Goal: Task Accomplishment & Management: Manage account settings

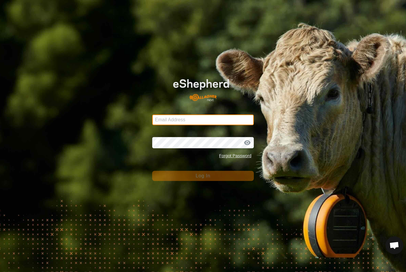
click at [228, 124] on input "Email Address" at bounding box center [203, 120] width 102 height 11
type input "[EMAIL_ADDRESS][DOMAIN_NAME]"
click at [203, 176] on button "Log In" at bounding box center [203, 176] width 102 height 10
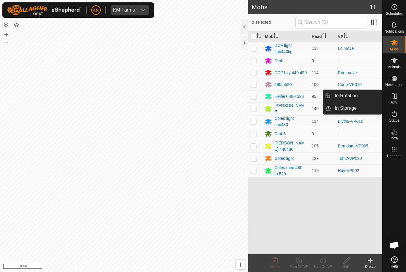
click at [363, 98] on link "In Rotation" at bounding box center [356, 96] width 51 height 12
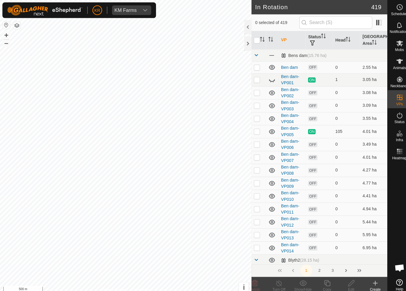
click at [270, 78] on icon at bounding box center [268, 78] width 7 height 7
click at [370, 272] on icon at bounding box center [370, 280] width 0 height 4
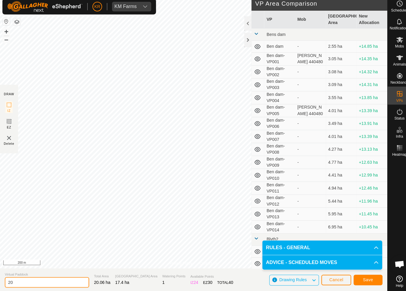
type input "2"
type input "Blythxxx"
click at [370, 272] on button "Save" at bounding box center [363, 280] width 29 height 10
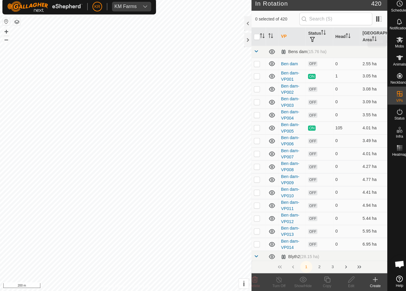
click at [396, 48] on span "Mobs" at bounding box center [394, 50] width 9 height 4
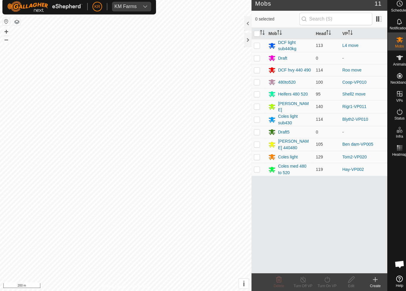
click at [253, 119] on p-checkbox at bounding box center [253, 121] width 6 height 5
checkbox input "true"
click at [323, 272] on div "Turn On VP" at bounding box center [323, 285] width 24 height 5
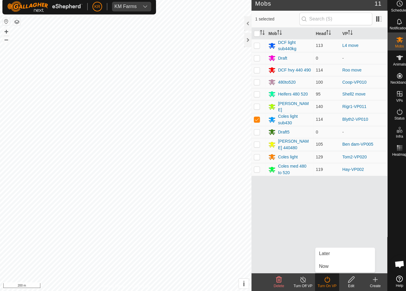
click at [327, 264] on link "Now" at bounding box center [340, 267] width 59 height 12
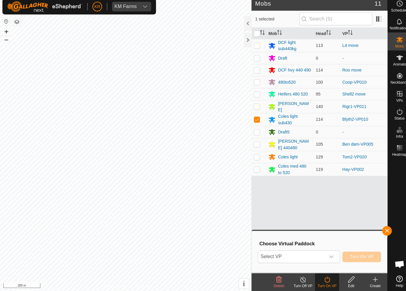
click at [305, 256] on span "Select VP" at bounding box center [288, 257] width 66 height 12
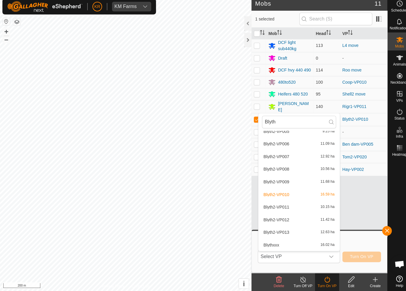
scroll to position [81, 0]
type input "Blyth"
click at [288, 242] on div "Blythxxx 16.02 ha" at bounding box center [294, 245] width 73 height 7
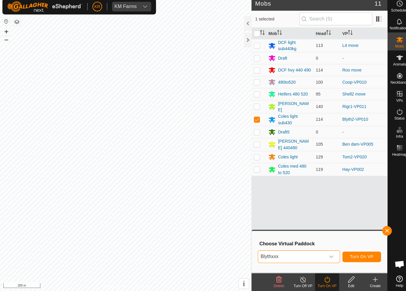
click at [364, 255] on span "Turn On VP" at bounding box center [356, 257] width 23 height 5
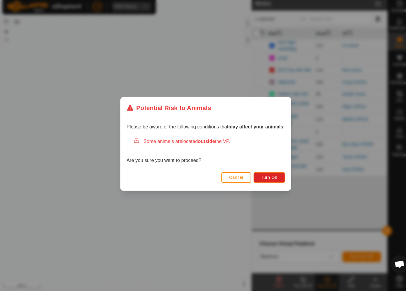
click at [273, 176] on span "Turn On" at bounding box center [266, 178] width 16 height 5
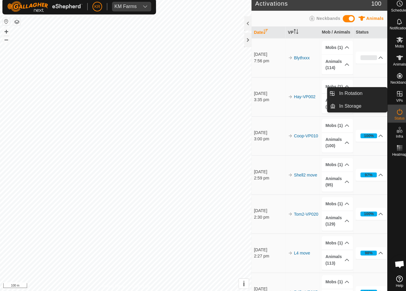
click at [358, 94] on link "In Rotation" at bounding box center [356, 96] width 51 height 12
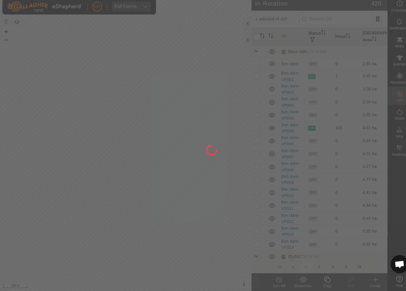
click at [361, 92] on div at bounding box center [203, 145] width 406 height 291
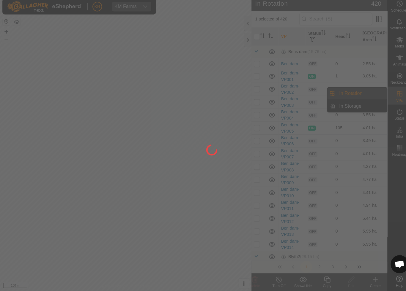
click at [358, 92] on div at bounding box center [203, 145] width 406 height 291
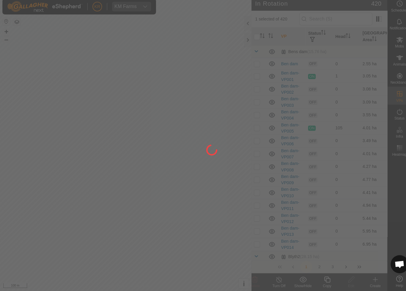
click at [326, 21] on div at bounding box center [203, 145] width 406 height 291
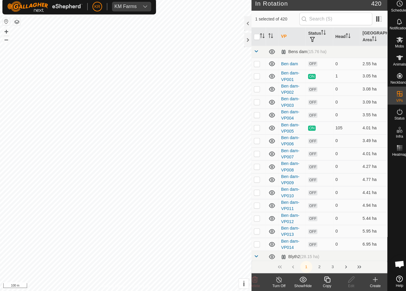
click at [370, 272] on icon at bounding box center [370, 280] width 0 height 4
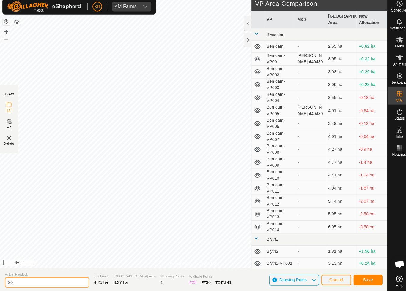
type input "2"
type input "Rigr31"
click at [364, 272] on button "Save" at bounding box center [363, 280] width 29 height 10
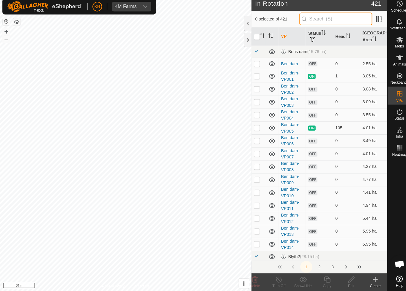
click at [333, 20] on input "text" at bounding box center [331, 22] width 72 height 12
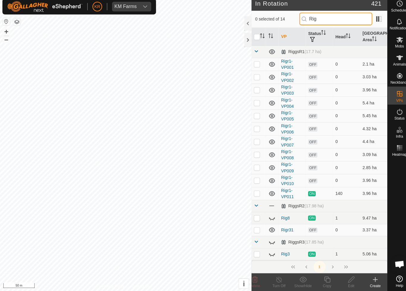
type input "Rig"
click at [255, 67] on td at bounding box center [255, 67] width 14 height 13
checkbox input "true"
click at [253, 77] on p-checkbox at bounding box center [253, 79] width 6 height 5
checkbox input "true"
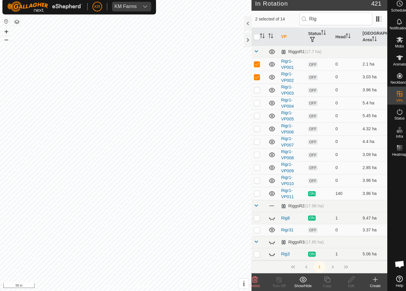
click at [253, 90] on p-checkbox at bounding box center [253, 92] width 6 height 5
checkbox input "true"
click at [254, 103] on p-checkbox at bounding box center [253, 105] width 6 height 5
checkbox input "true"
click at [255, 116] on p-checkbox at bounding box center [253, 118] width 6 height 5
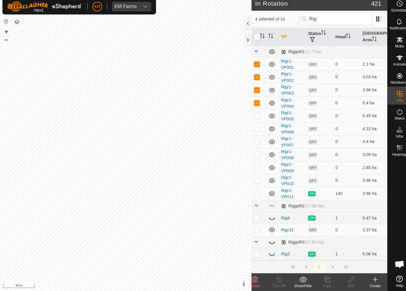
checkbox input "true"
click at [255, 129] on p-checkbox at bounding box center [253, 130] width 6 height 5
checkbox input "true"
click at [254, 154] on p-checkbox at bounding box center [253, 156] width 6 height 5
checkbox input "true"
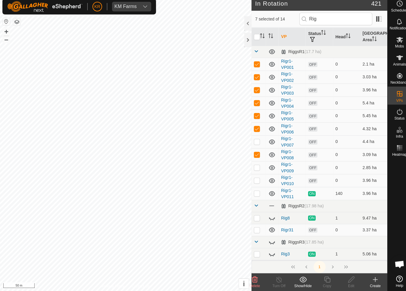
click at [253, 141] on p-checkbox at bounding box center [253, 143] width 6 height 5
checkbox input "true"
click at [252, 182] on td at bounding box center [255, 182] width 14 height 13
checkbox input "true"
click at [252, 192] on p-checkbox at bounding box center [253, 194] width 6 height 5
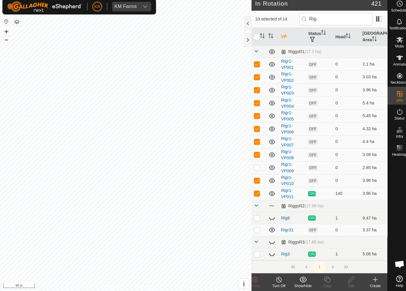
click at [252, 193] on p-checkbox at bounding box center [253, 194] width 6 height 5
checkbox input "false"
click at [252, 272] on icon at bounding box center [252, 280] width 6 height 6
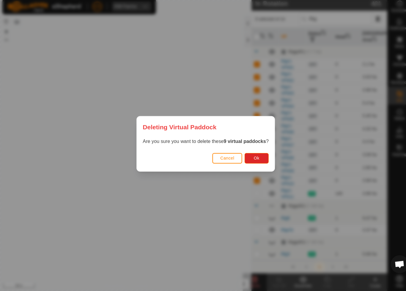
click at [251, 161] on button "Ok" at bounding box center [253, 160] width 24 height 10
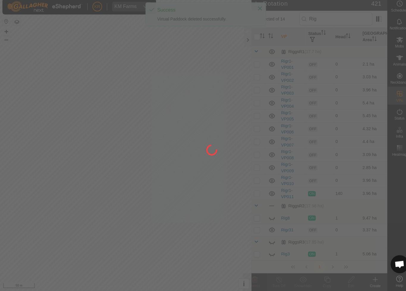
checkbox input "false"
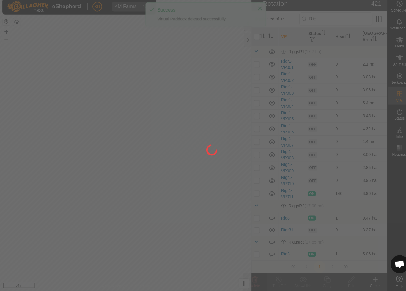
checkbox input "false"
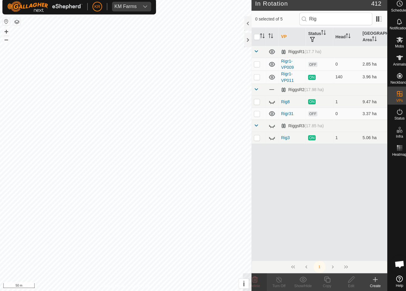
click at [255, 113] on p-checkbox at bounding box center [253, 115] width 6 height 5
checkbox input "true"
click at [325, 272] on div "Copy" at bounding box center [323, 285] width 24 height 5
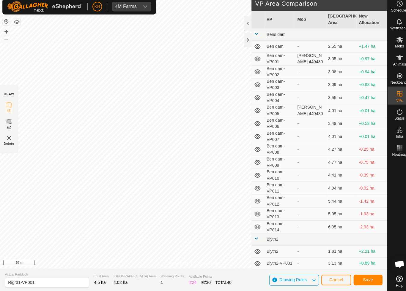
click at [366, 272] on button "Save" at bounding box center [363, 280] width 29 height 10
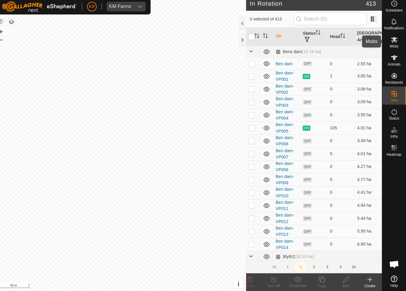
click at [391, 43] on es-mob-svg-icon at bounding box center [394, 43] width 11 height 10
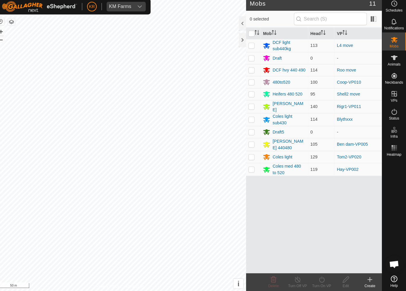
click at [250, 106] on p-checkbox at bounding box center [253, 108] width 6 height 5
checkbox input "true"
click at [320, 272] on icon at bounding box center [322, 280] width 5 height 6
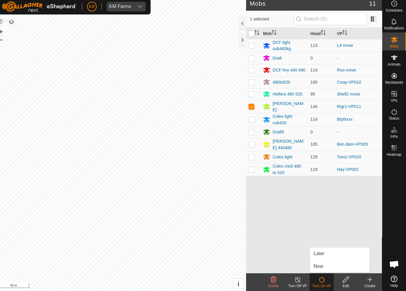
click at [315, 263] on span "Now" at bounding box center [320, 266] width 10 height 7
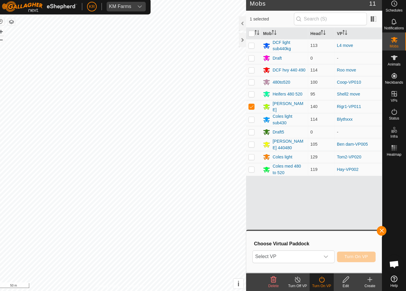
click at [307, 256] on span "Select VP" at bounding box center [288, 257] width 66 height 12
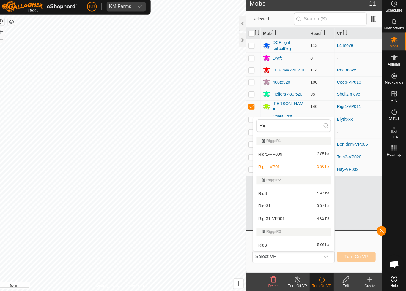
type input "Rig"
click at [285, 203] on div "Rigr31 3.37 ha" at bounding box center [294, 206] width 73 height 7
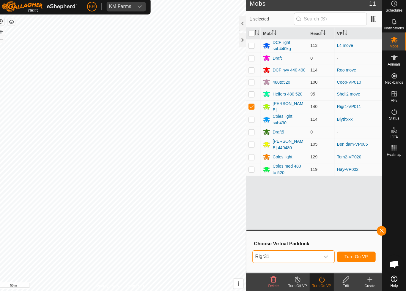
click at [357, 255] on span "Turn On VP" at bounding box center [356, 257] width 23 height 5
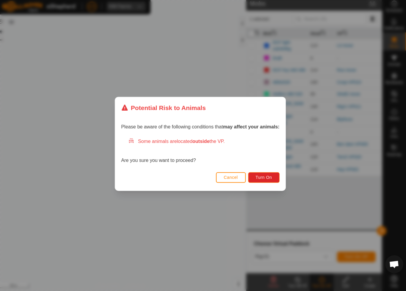
click at [271, 177] on button "Turn On" at bounding box center [265, 179] width 31 height 10
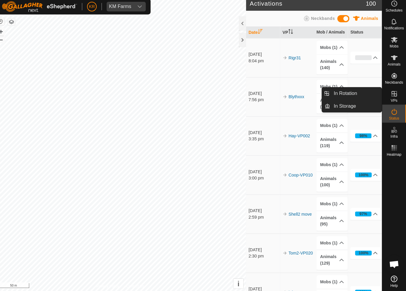
click at [364, 95] on link "In Rotation" at bounding box center [356, 96] width 51 height 12
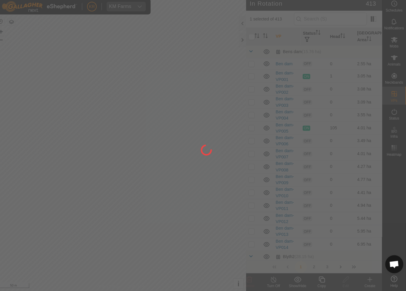
click at [350, 94] on div at bounding box center [203, 145] width 406 height 291
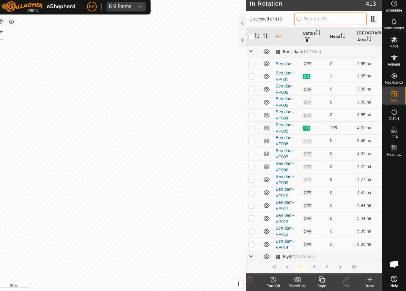
click at [334, 23] on input "text" at bounding box center [331, 22] width 72 height 12
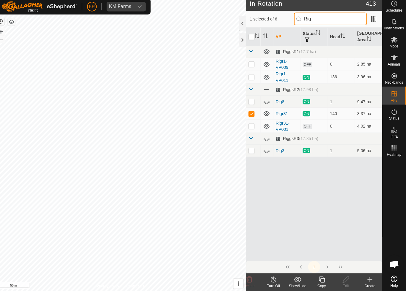
type input "Rig"
click at [250, 126] on p-checkbox at bounding box center [253, 128] width 6 height 5
checkbox input "false"
click at [320, 272] on icon at bounding box center [322, 279] width 7 height 7
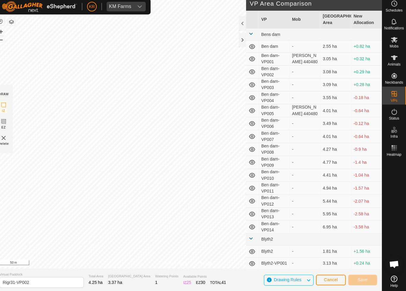
click at [331, 272] on span "Cancel" at bounding box center [332, 280] width 14 height 5
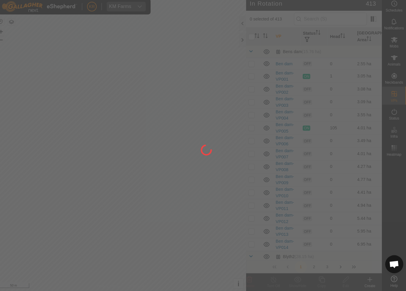
click at [327, 19] on div at bounding box center [203, 145] width 406 height 291
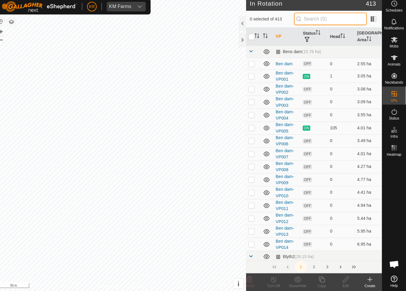
click at [346, 22] on input "text" at bounding box center [331, 22] width 72 height 12
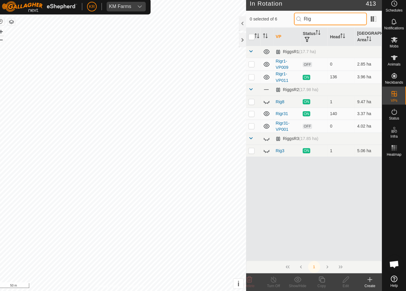
type input "Rig"
click at [250, 126] on p-checkbox at bounding box center [253, 128] width 6 height 5
checkbox input "true"
click at [321, 272] on icon at bounding box center [322, 279] width 7 height 7
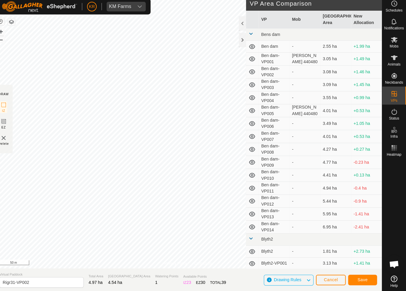
click at [358, 272] on span "Save" at bounding box center [363, 280] width 10 height 5
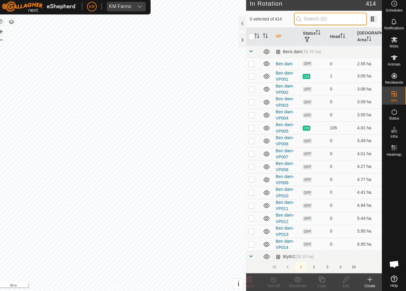
click at [334, 19] on input "text" at bounding box center [331, 22] width 72 height 12
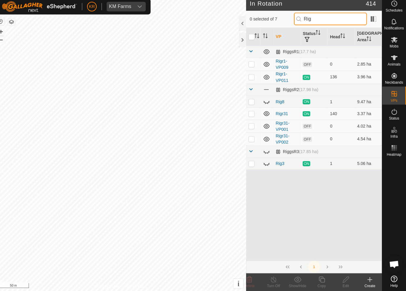
type input "Rig"
click at [250, 138] on p-checkbox at bounding box center [253, 140] width 6 height 5
checkbox input "true"
click at [320, 272] on icon at bounding box center [323, 280] width 6 height 6
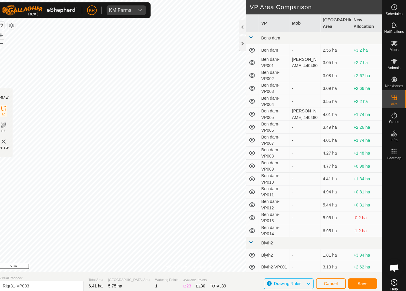
click at [359, 272] on span "Save" at bounding box center [363, 280] width 10 height 5
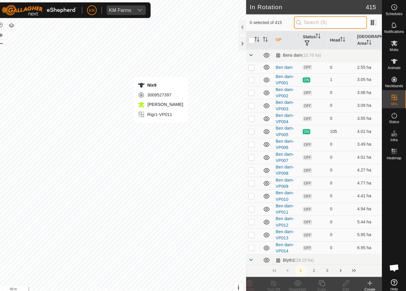
click at [350, 25] on input "text" at bounding box center [331, 22] width 72 height 12
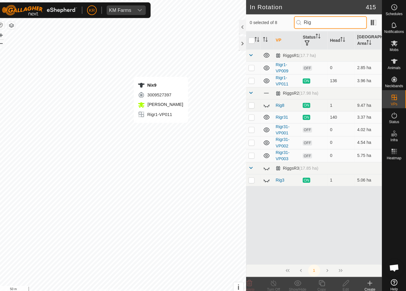
type input "Rig"
click at [250, 154] on p-checkbox at bounding box center [253, 153] width 6 height 5
checkbox input "true"
click at [319, 272] on icon at bounding box center [322, 279] width 7 height 7
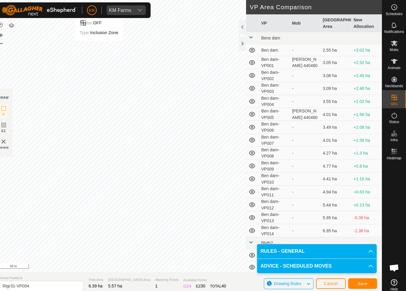
click at [359, 272] on span "Save" at bounding box center [363, 280] width 10 height 5
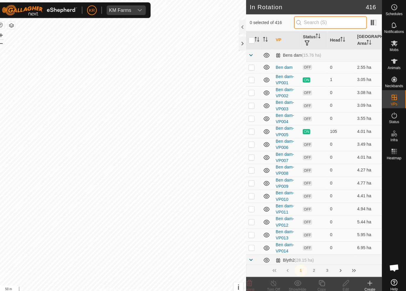
click at [339, 23] on input "text" at bounding box center [331, 22] width 72 height 12
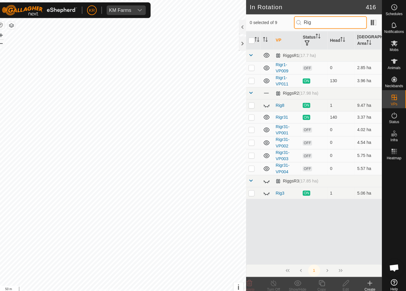
type input "Rig"
click at [250, 169] on p-checkbox at bounding box center [253, 166] width 6 height 5
checkbox input "true"
click at [319, 272] on icon at bounding box center [322, 279] width 7 height 7
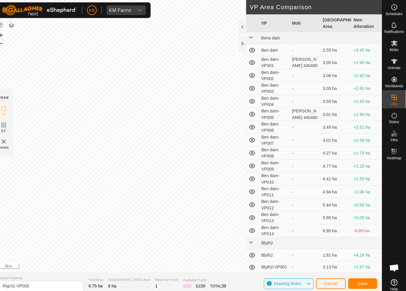
click at [363, 272] on button "Save" at bounding box center [363, 280] width 29 height 10
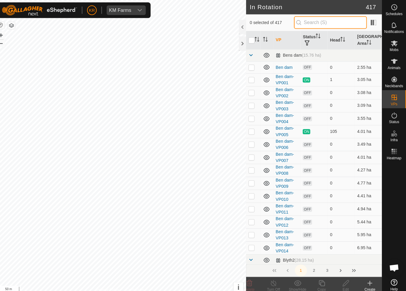
type input "."
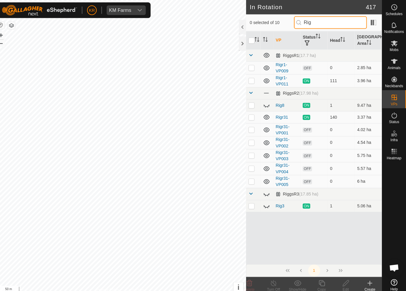
type input "Rig"
click at [250, 182] on td at bounding box center [255, 179] width 14 height 13
checkbox input "true"
click at [319, 272] on icon at bounding box center [322, 279] width 7 height 7
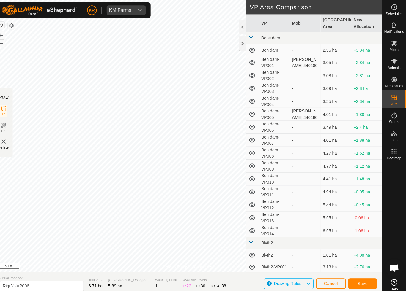
click at [358, 272] on span "Save" at bounding box center [363, 280] width 10 height 5
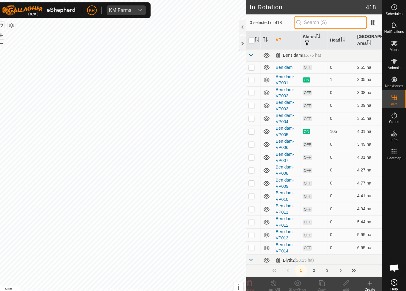
click at [326, 24] on input "text" at bounding box center [331, 22] width 72 height 12
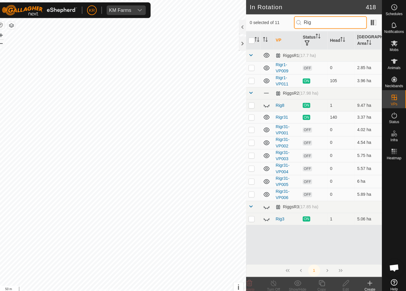
type input "Rig"
click at [250, 193] on p-checkbox at bounding box center [253, 192] width 6 height 5
checkbox input "true"
click at [319, 272] on icon at bounding box center [322, 279] width 7 height 7
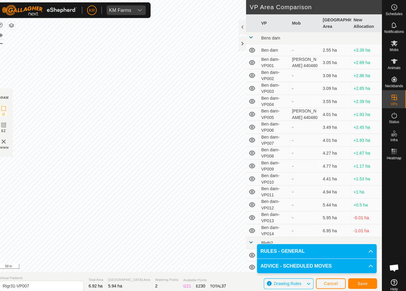
click at [358, 272] on span "Save" at bounding box center [363, 280] width 10 height 5
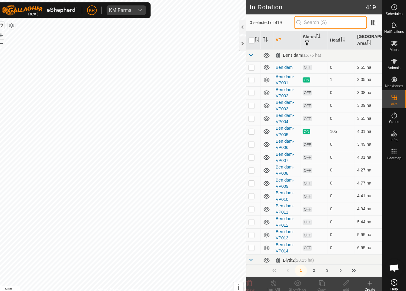
click at [332, 23] on input "text" at bounding box center [331, 22] width 72 height 12
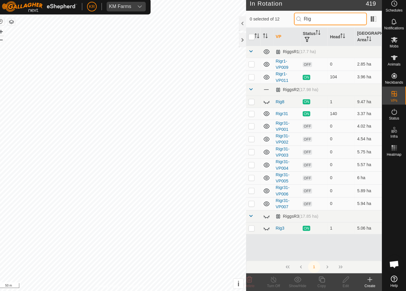
type input "Rig"
click at [250, 202] on p-checkbox at bounding box center [253, 204] width 6 height 5
checkbox input "true"
click at [320, 272] on icon at bounding box center [323, 280] width 6 height 6
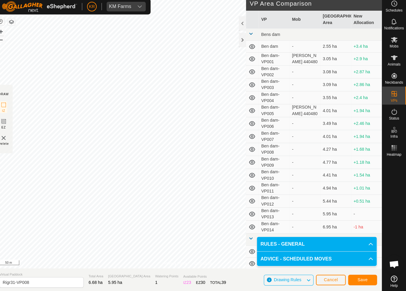
click at [362, 272] on span "Save" at bounding box center [363, 280] width 10 height 5
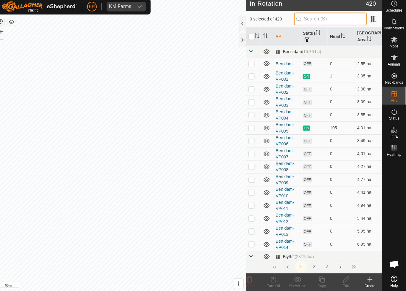
type input "."
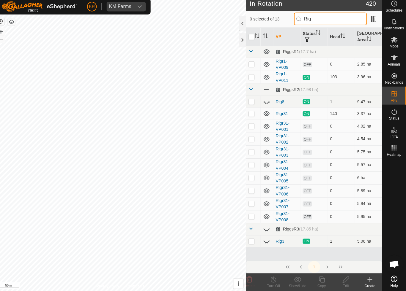
type input "Rig"
click at [250, 215] on p-checkbox at bounding box center [253, 217] width 6 height 5
checkbox input "true"
click at [320, 272] on icon at bounding box center [323, 280] width 6 height 6
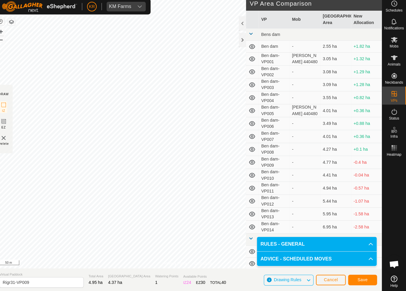
click at [358, 272] on span "Save" at bounding box center [363, 280] width 10 height 5
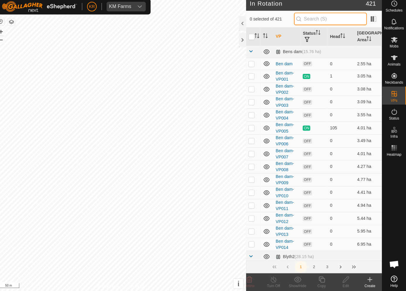
click at [326, 19] on input "text" at bounding box center [331, 22] width 72 height 12
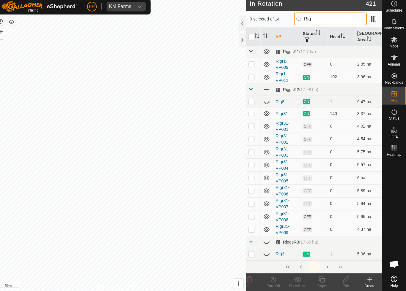
type input "Rig"
click at [250, 228] on p-checkbox at bounding box center [253, 230] width 6 height 5
checkbox input "true"
click at [319, 272] on icon at bounding box center [322, 279] width 7 height 7
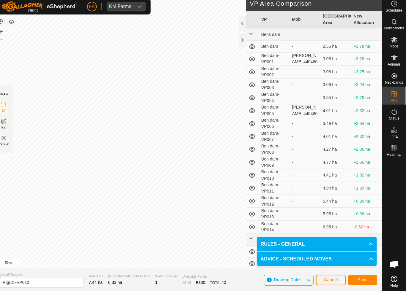
click at [358, 272] on span "Save" at bounding box center [363, 280] width 10 height 5
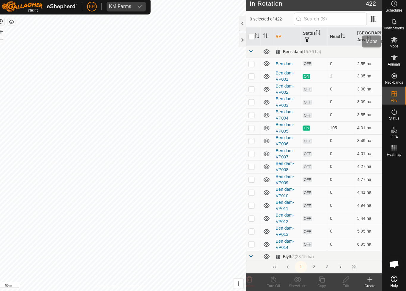
click at [390, 48] on span "Mobs" at bounding box center [394, 50] width 9 height 4
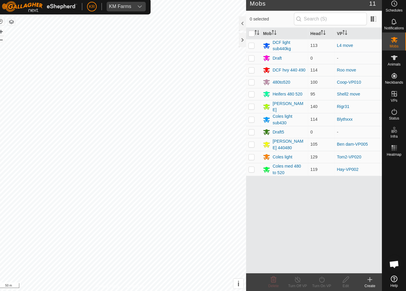
click at [250, 106] on p-checkbox at bounding box center [253, 108] width 6 height 5
checkbox input "true"
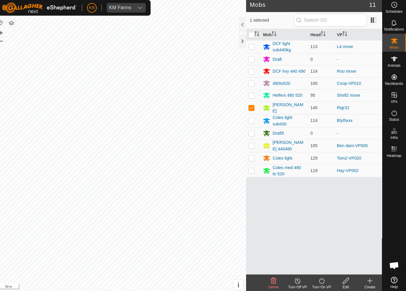
click at [318, 272] on div "Turn On VP" at bounding box center [323, 285] width 24 height 5
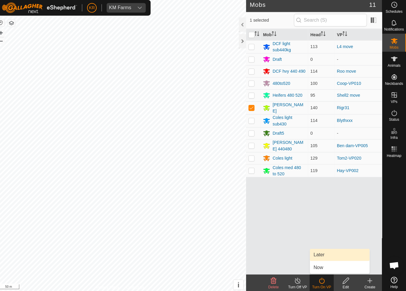
click at [319, 252] on span "Later" at bounding box center [320, 254] width 11 height 7
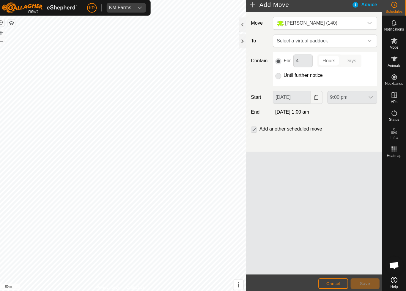
click at [367, 42] on icon "dropdown trigger" at bounding box center [369, 42] width 5 height 5
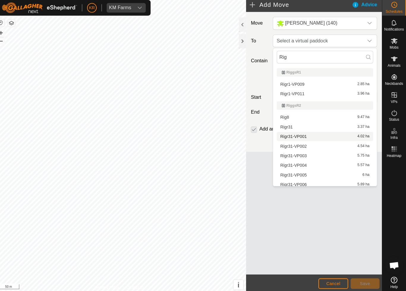
type input "Rig"
click at [298, 136] on span "Rigr31-VP001" at bounding box center [295, 137] width 26 height 4
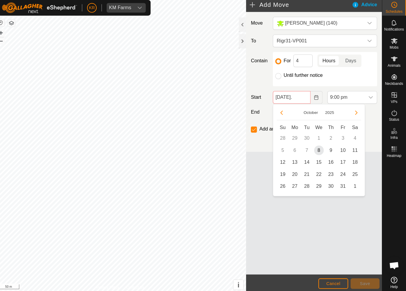
click at [327, 151] on span "9" at bounding box center [332, 151] width 10 height 10
type input "[DATE]"
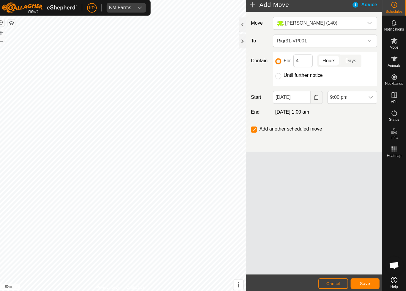
click at [369, 98] on icon "dropdown trigger" at bounding box center [371, 98] width 5 height 5
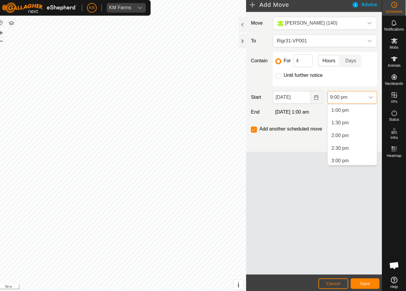
click at [342, 136] on span "2:00 pm" at bounding box center [340, 136] width 17 height 7
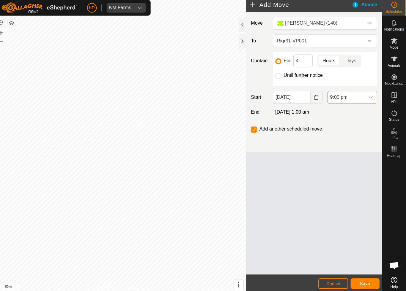
scroll to position [476, 0]
click at [295, 62] on input "4" at bounding box center [304, 62] width 19 height 12
type input "24"
click at [363, 272] on span "Save" at bounding box center [365, 282] width 10 height 5
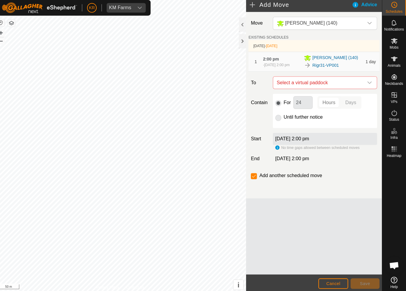
click at [367, 83] on icon "dropdown trigger" at bounding box center [369, 84] width 5 height 5
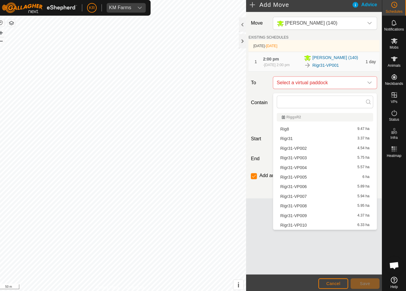
click at [302, 147] on span "Rigr31-VP002" at bounding box center [295, 149] width 26 height 4
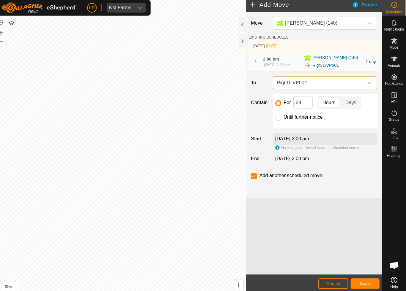
click at [366, 272] on button "Save" at bounding box center [365, 282] width 29 height 10
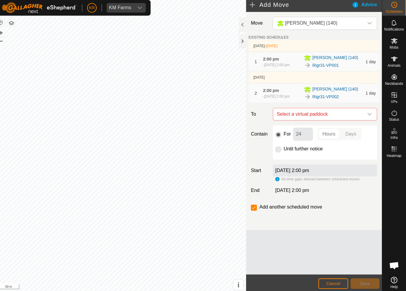
click at [357, 115] on span "Select a virtual paddock" at bounding box center [320, 115] width 88 height 12
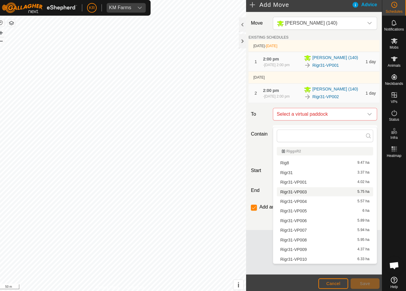
click at [302, 192] on span "Rigr31-VP003" at bounding box center [295, 192] width 26 height 4
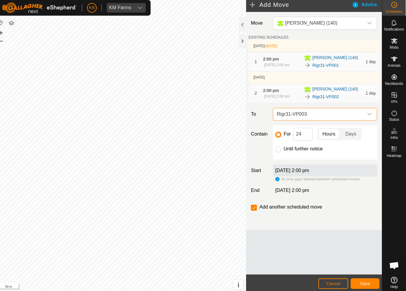
click at [363, 272] on span "Save" at bounding box center [365, 282] width 10 height 5
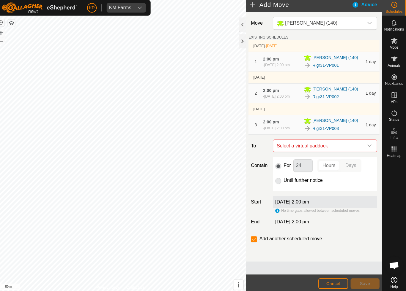
click at [368, 148] on icon "dropdown trigger" at bounding box center [370, 146] width 4 height 2
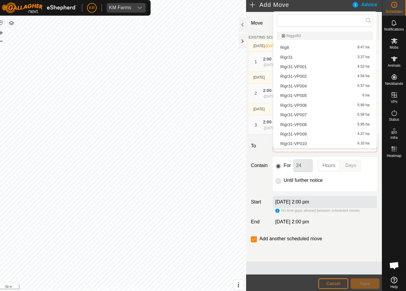
click at [301, 87] on span "Rigr31-VP004" at bounding box center [295, 87] width 26 height 4
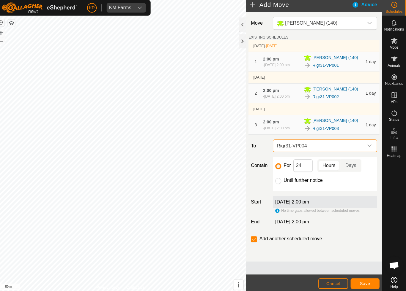
click at [359, 272] on button "Save" at bounding box center [365, 282] width 29 height 10
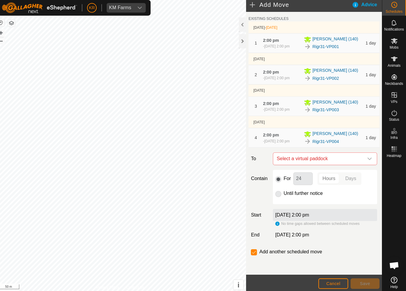
scroll to position [29, 0]
click at [368, 158] on icon "dropdown trigger" at bounding box center [370, 159] width 4 height 2
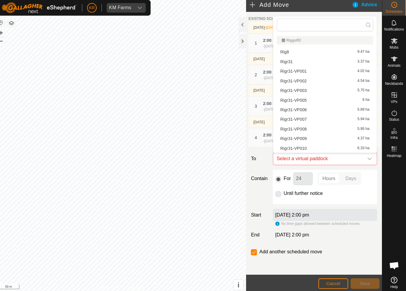
click at [300, 100] on span "Rigr31-VP005" at bounding box center [295, 101] width 26 height 4
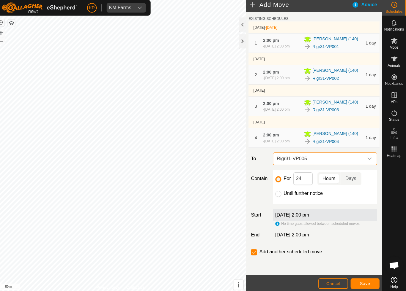
click at [365, 272] on button "Save" at bounding box center [365, 282] width 29 height 10
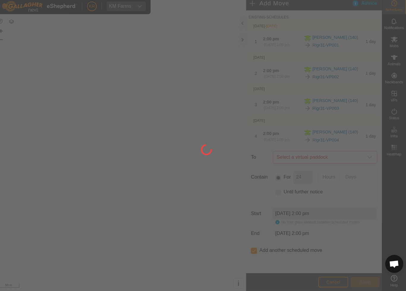
scroll to position [0, 0]
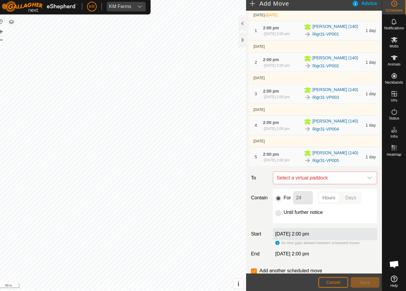
click at [364, 185] on div "dropdown trigger" at bounding box center [370, 179] width 12 height 12
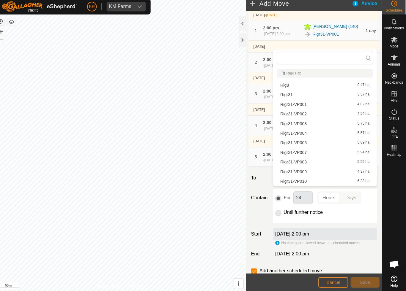
click at [299, 143] on span "Rigr31-VP006" at bounding box center [295, 145] width 26 height 4
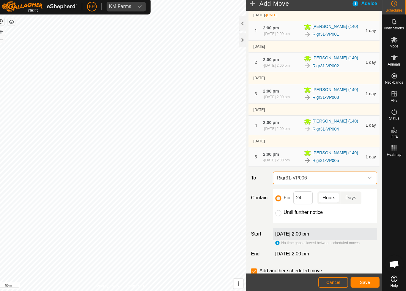
click at [364, 272] on span "Save" at bounding box center [365, 282] width 10 height 5
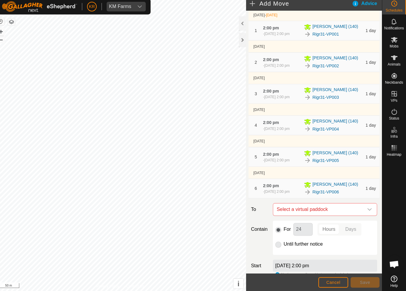
click at [367, 213] on icon "dropdown trigger" at bounding box center [369, 210] width 5 height 5
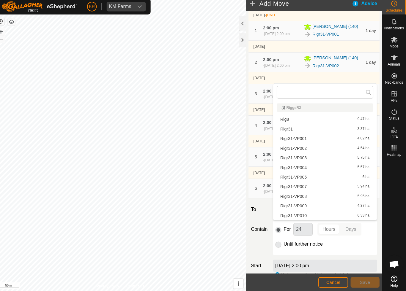
click at [300, 186] on span "Rigr31-VP007" at bounding box center [295, 188] width 26 height 4
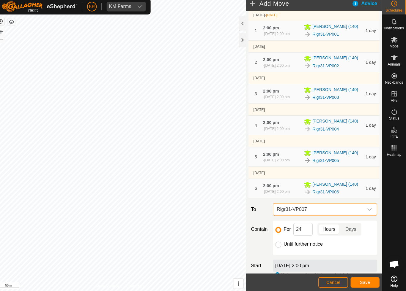
click at [360, 272] on span "Save" at bounding box center [365, 282] width 10 height 5
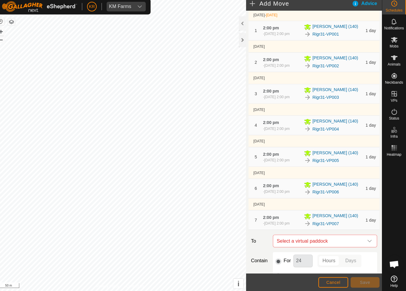
click at [367, 244] on icon "dropdown trigger" at bounding box center [369, 241] width 5 height 5
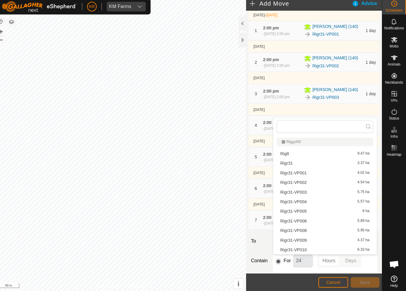
click at [301, 230] on span "Rigr31-VP008" at bounding box center [295, 231] width 26 height 4
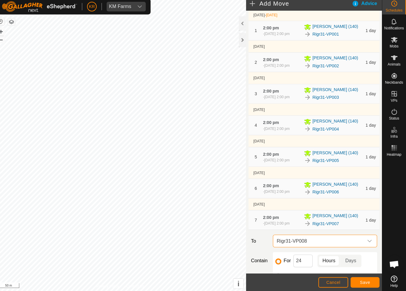
click at [360, 272] on span "Save" at bounding box center [365, 282] width 10 height 5
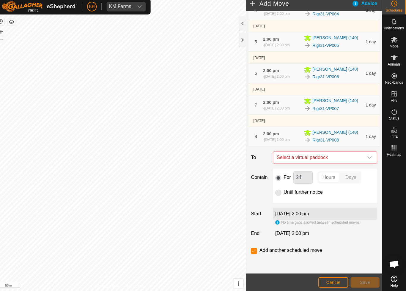
scroll to position [165, 0]
click at [367, 158] on icon "dropdown trigger" at bounding box center [369, 159] width 5 height 5
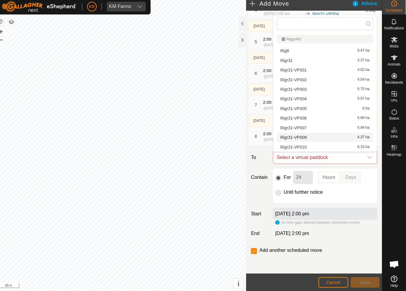
click at [300, 137] on span "Rigr31-VP009" at bounding box center [295, 139] width 26 height 4
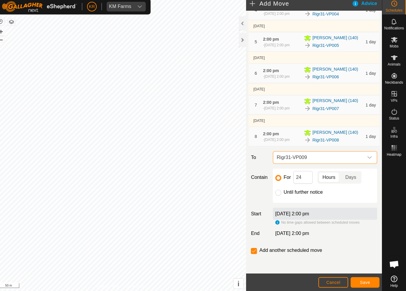
click at [365, 272] on button "Save" at bounding box center [365, 282] width 29 height 10
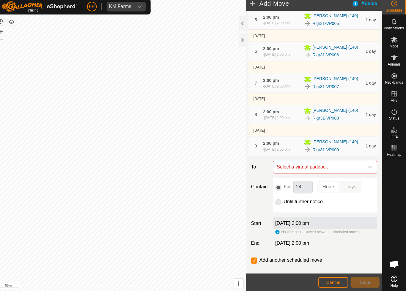
click at [368, 170] on icon "dropdown trigger" at bounding box center [370, 169] width 4 height 2
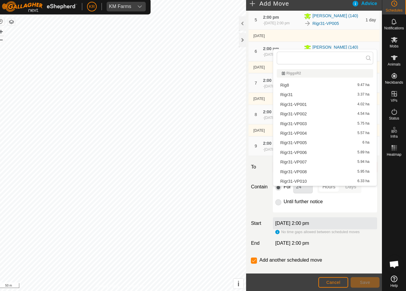
click at [301, 181] on span "Rigr31-VP010" at bounding box center [295, 183] width 26 height 4
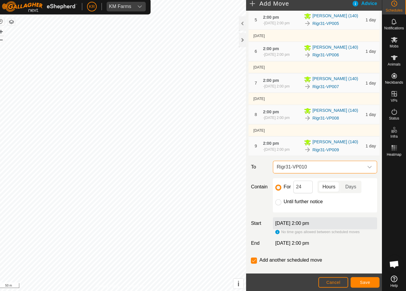
click at [277, 206] on input "Until further notice" at bounding box center [280, 203] width 6 height 6
radio input "true"
checkbox input "false"
click at [366, 272] on button "Save" at bounding box center [365, 282] width 29 height 10
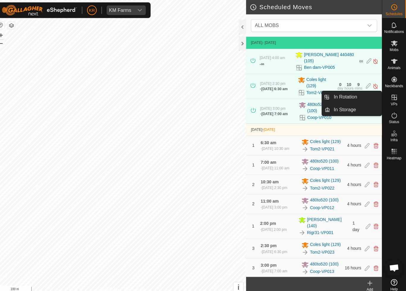
click at [347, 96] on span "In Rotation" at bounding box center [345, 95] width 23 height 7
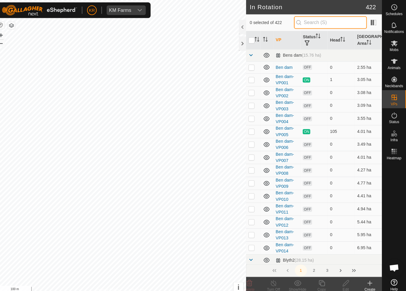
click at [332, 27] on input "text" at bounding box center [331, 22] width 72 height 12
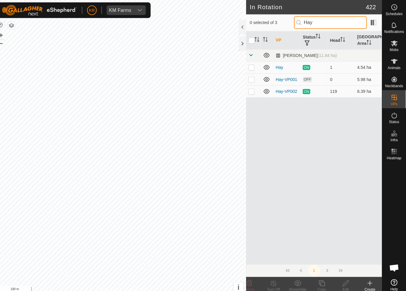
type input "Hay"
click at [250, 78] on p-checkbox at bounding box center [253, 78] width 6 height 5
checkbox input "true"
click at [320, 272] on icon at bounding box center [323, 280] width 6 height 6
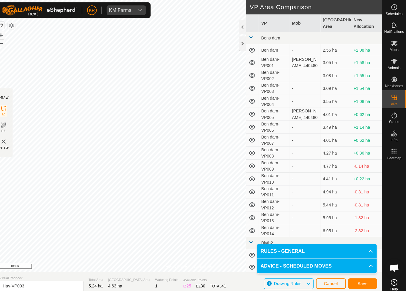
click at [359, 272] on span "Save" at bounding box center [363, 280] width 10 height 5
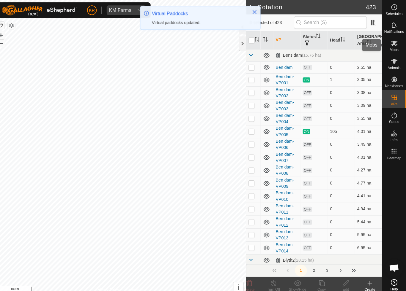
click at [391, 45] on icon at bounding box center [394, 42] width 7 height 7
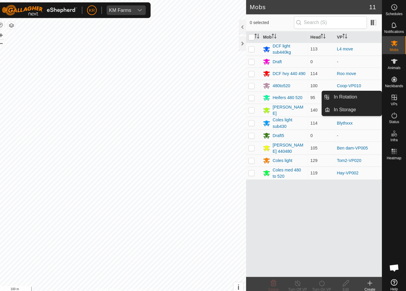
click at [352, 99] on span "In Rotation" at bounding box center [345, 95] width 23 height 7
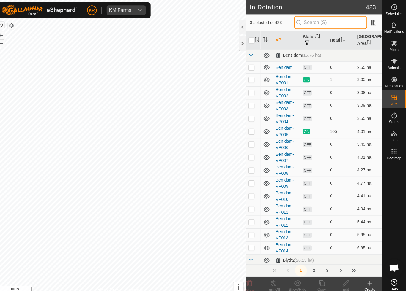
click at [324, 25] on input "text" at bounding box center [331, 22] width 72 height 12
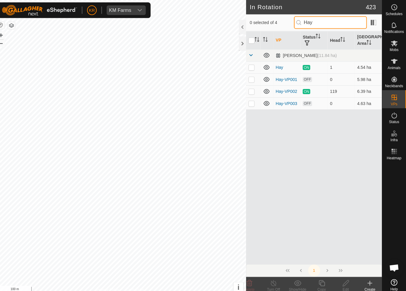
type input "Hay"
click at [251, 104] on td at bounding box center [255, 102] width 14 height 12
checkbox input "true"
click at [320, 272] on icon at bounding box center [323, 280] width 6 height 6
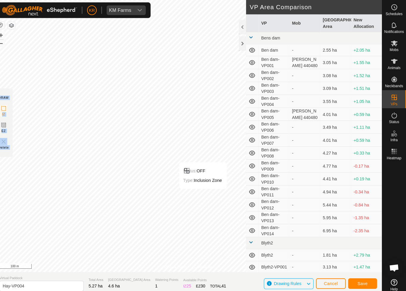
click at [358, 272] on span "Save" at bounding box center [363, 280] width 10 height 5
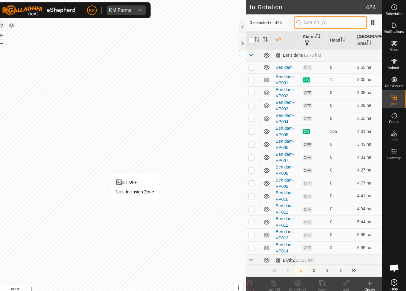
click at [332, 24] on input "text" at bounding box center [331, 22] width 72 height 12
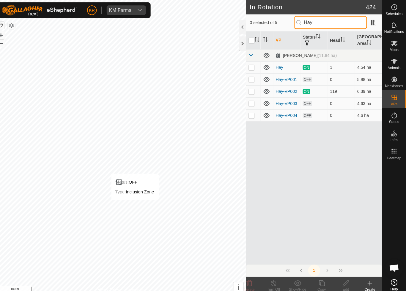
type input "Hay"
click at [251, 117] on td at bounding box center [255, 114] width 14 height 12
checkbox input "true"
click at [320, 272] on icon at bounding box center [323, 280] width 6 height 6
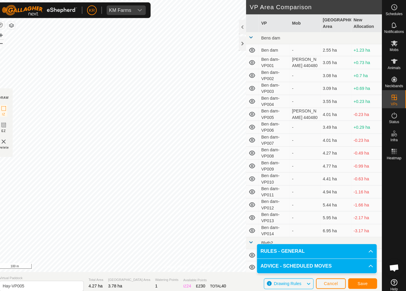
click at [361, 272] on span "Save" at bounding box center [363, 280] width 10 height 5
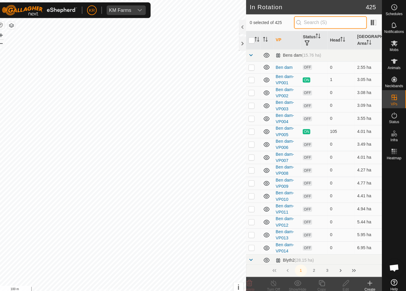
click at [332, 21] on input "text" at bounding box center [331, 22] width 72 height 12
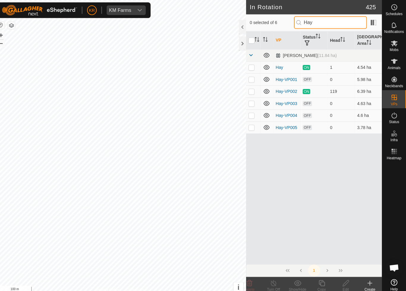
type input "Hay"
click at [250, 129] on td at bounding box center [255, 126] width 14 height 12
checkbox input "true"
click at [320, 272] on icon at bounding box center [323, 280] width 6 height 6
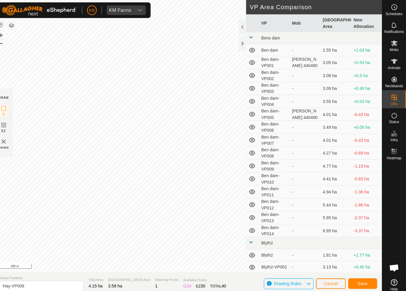
click at [358, 272] on span "Save" at bounding box center [363, 280] width 10 height 5
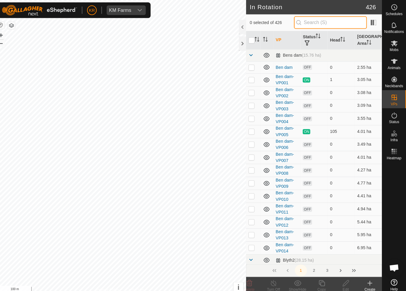
click at [328, 24] on input "text" at bounding box center [331, 22] width 72 height 12
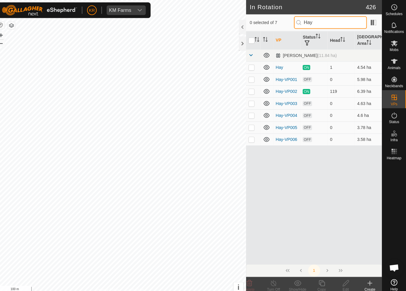
type input "Hay"
click at [250, 139] on p-checkbox at bounding box center [253, 137] width 6 height 5
checkbox input "true"
click at [319, 272] on icon at bounding box center [322, 279] width 7 height 7
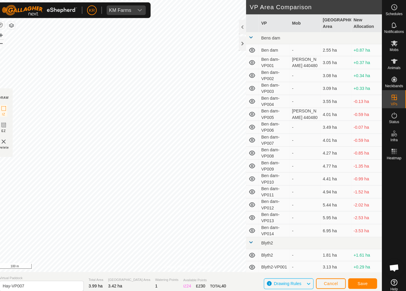
click at [359, 272] on button "Save" at bounding box center [363, 280] width 29 height 10
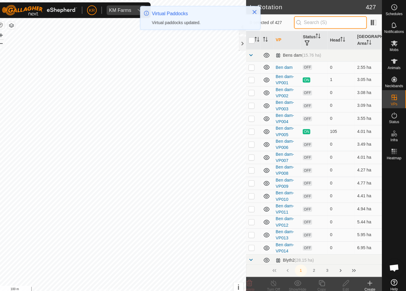
click at [327, 24] on input "text" at bounding box center [331, 22] width 72 height 12
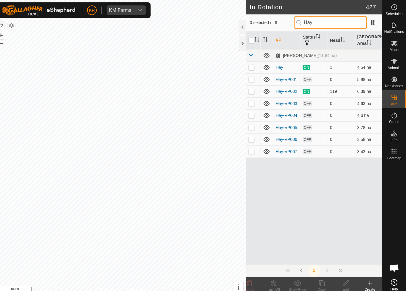
type input "Hay"
click at [250, 150] on p-checkbox at bounding box center [253, 149] width 6 height 5
checkbox input "true"
click at [320, 283] on icon at bounding box center [323, 280] width 6 height 6
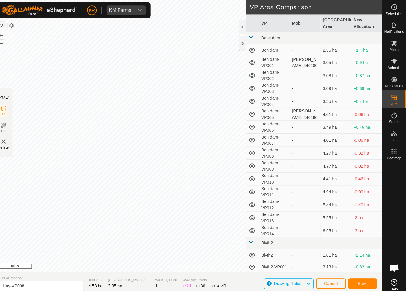
click at [358, 279] on span "Save" at bounding box center [363, 280] width 10 height 5
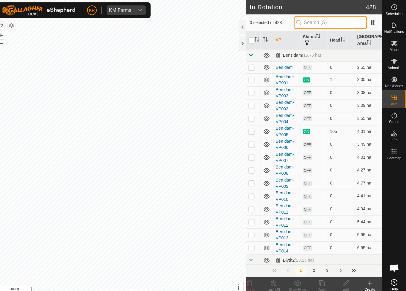
click at [334, 27] on input "text" at bounding box center [331, 22] width 72 height 12
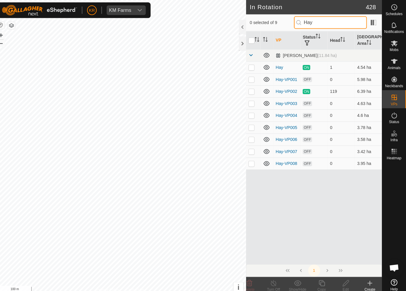
type input "Hay"
click at [250, 163] on p-checkbox at bounding box center [253, 161] width 6 height 5
checkbox input "true"
click at [319, 281] on icon at bounding box center [322, 279] width 7 height 7
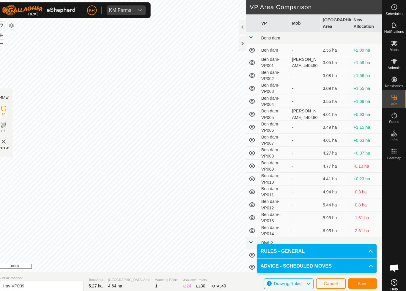
click at [359, 281] on span "Save" at bounding box center [363, 280] width 10 height 5
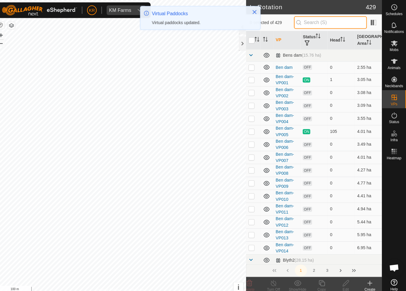
click at [326, 24] on input "text" at bounding box center [331, 22] width 72 height 12
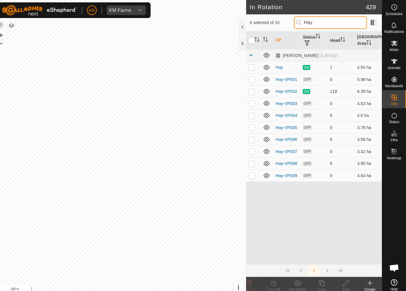
type input "Hay"
click at [252, 176] on td at bounding box center [255, 174] width 14 height 12
checkbox input "true"
click at [319, 281] on icon at bounding box center [322, 279] width 7 height 7
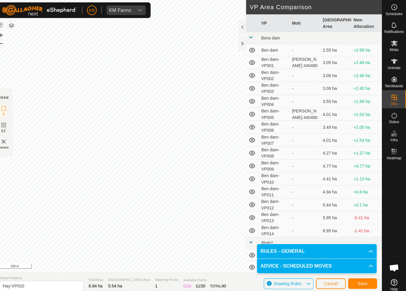
click at [367, 281] on button "Save" at bounding box center [363, 280] width 29 height 10
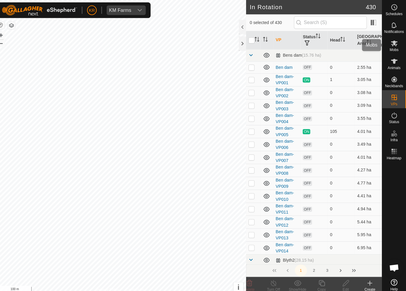
click at [390, 48] on span "Mobs" at bounding box center [394, 50] width 9 height 4
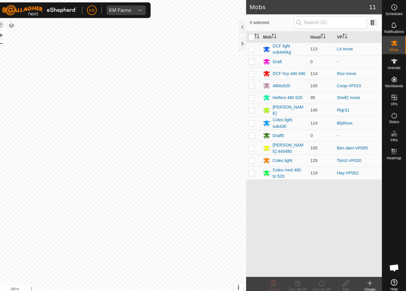
click at [250, 170] on p-checkbox at bounding box center [253, 170] width 6 height 5
checkbox input "true"
click at [319, 281] on icon at bounding box center [322, 279] width 7 height 7
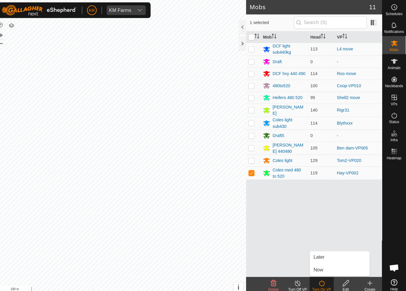
click at [318, 253] on span "Later" at bounding box center [320, 254] width 11 height 7
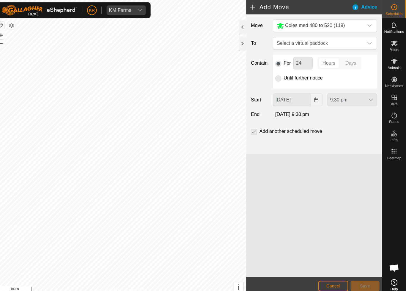
click at [367, 43] on icon "dropdown trigger" at bounding box center [369, 42] width 5 height 5
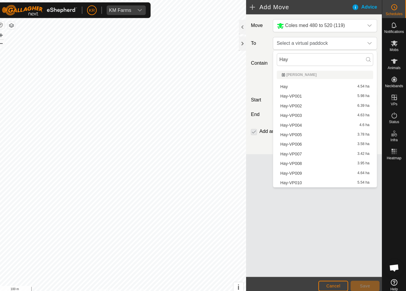
type input "Hay"
click at [296, 96] on span "Hay-VP001" at bounding box center [292, 95] width 21 height 4
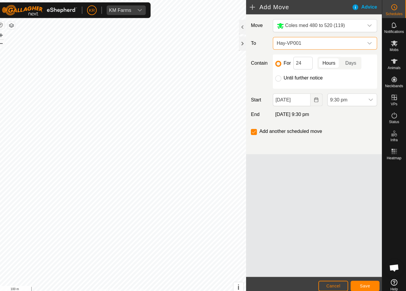
click at [367, 45] on icon "dropdown trigger" at bounding box center [369, 42] width 5 height 5
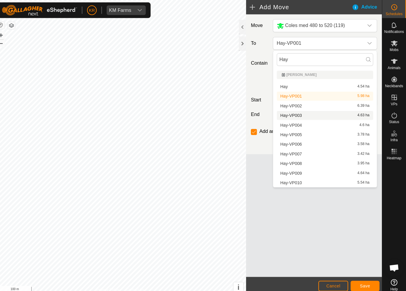
click at [294, 116] on span "Hay-VP003" at bounding box center [292, 114] width 21 height 4
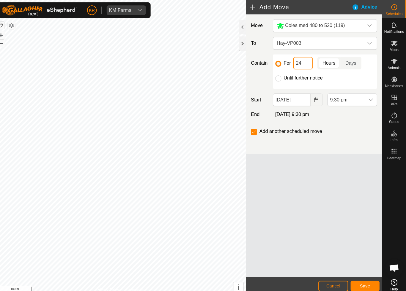
type input "2"
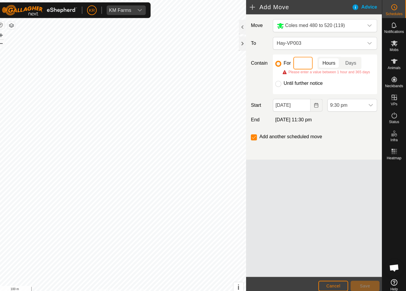
type input "6"
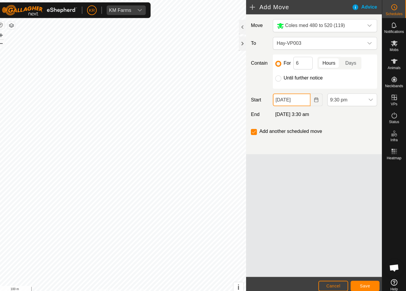
click at [301, 100] on input "[DATE]" at bounding box center [292, 98] width 37 height 12
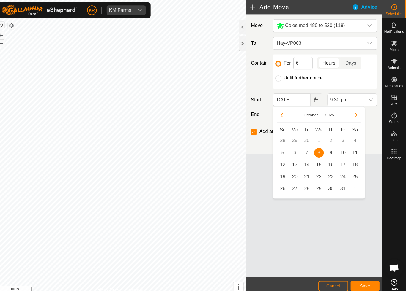
click at [327, 150] on span "9" at bounding box center [332, 151] width 10 height 10
type input "[DATE]"
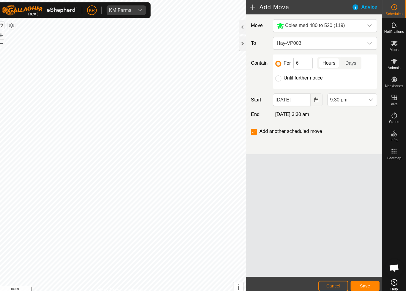
click at [358, 101] on span "9:30 pm" at bounding box center [347, 99] width 37 height 12
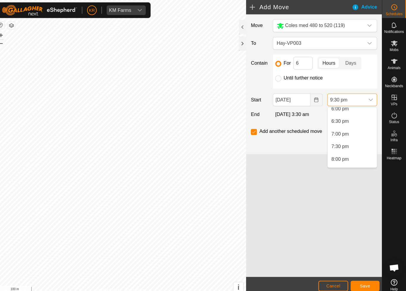
scroll to position [451, 0]
click at [340, 124] on span "6:30 pm" at bounding box center [340, 122] width 17 height 7
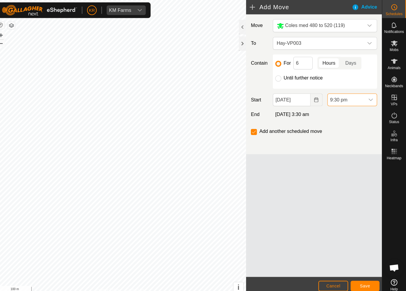
scroll to position [489, 0]
click at [362, 282] on span "Save" at bounding box center [365, 282] width 10 height 5
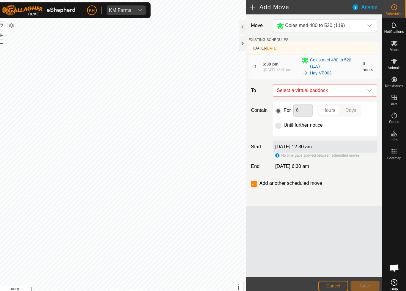
click at [367, 89] on icon "dropdown trigger" at bounding box center [369, 89] width 5 height 5
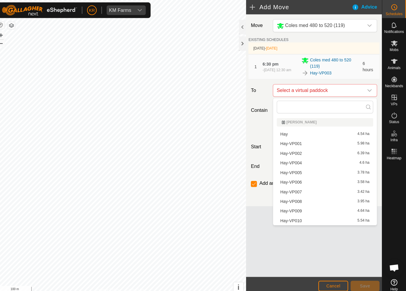
click at [294, 161] on span "Hay-VP004" at bounding box center [292, 161] width 21 height 4
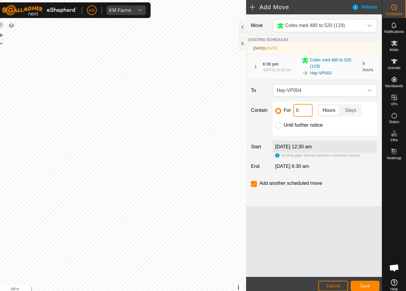
type input "6"
type input "12"
click at [365, 283] on button "Save" at bounding box center [365, 282] width 29 height 10
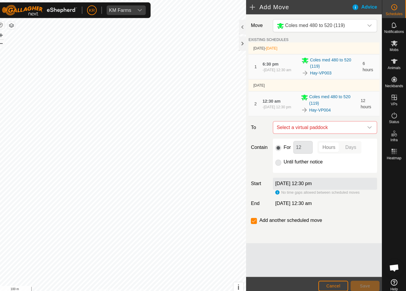
click at [367, 124] on icon "dropdown trigger" at bounding box center [369, 126] width 5 height 5
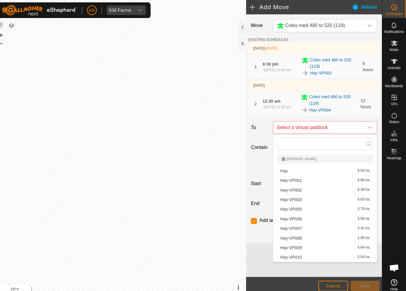
click at [295, 206] on span "Hay-VP005" at bounding box center [292, 207] width 21 height 4
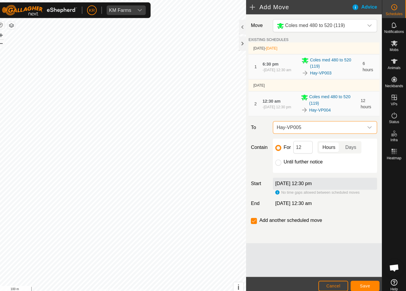
click at [360, 282] on span "Save" at bounding box center [365, 282] width 10 height 5
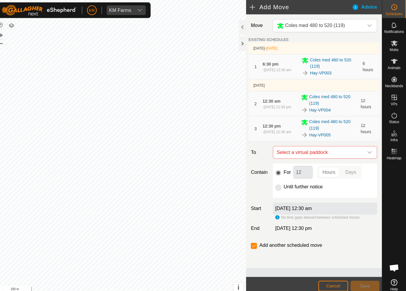
click at [367, 152] on icon "dropdown trigger" at bounding box center [369, 150] width 5 height 5
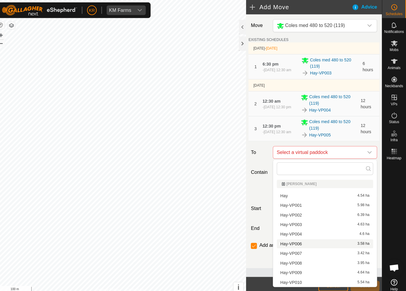
click at [297, 242] on span "Hay-VP006" at bounding box center [292, 241] width 21 height 4
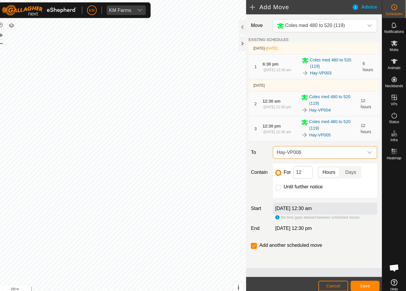
click at [365, 285] on button "Save" at bounding box center [365, 282] width 29 height 10
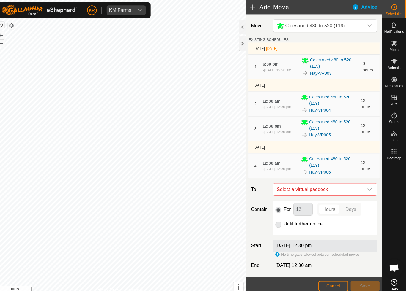
click at [367, 187] on icon "dropdown trigger" at bounding box center [369, 187] width 5 height 5
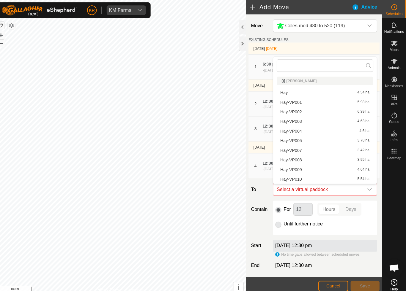
click at [295, 150] on span "Hay-VP007" at bounding box center [292, 148] width 21 height 4
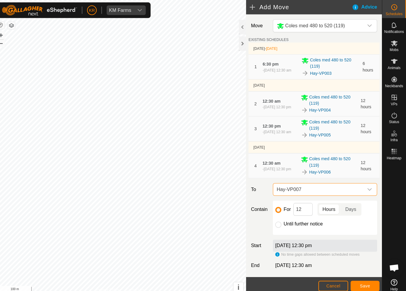
click at [360, 281] on span "Save" at bounding box center [365, 282] width 10 height 5
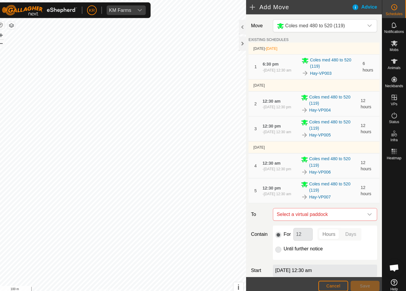
click at [367, 214] on icon "dropdown trigger" at bounding box center [369, 211] width 5 height 5
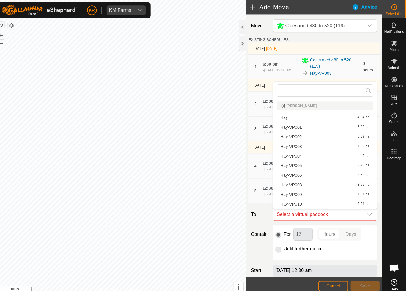
click at [296, 185] on span "Hay-VP008" at bounding box center [292, 183] width 21 height 4
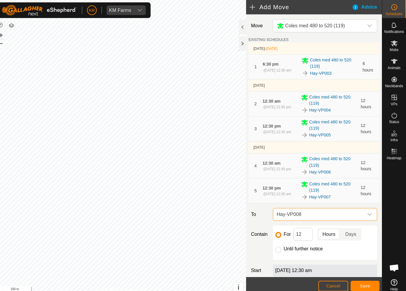
click at [362, 280] on span "Save" at bounding box center [365, 282] width 10 height 5
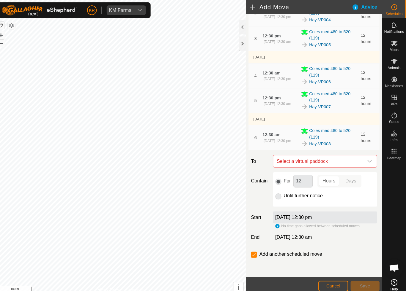
scroll to position [89, 0]
click at [367, 161] on icon "dropdown trigger" at bounding box center [369, 159] width 5 height 5
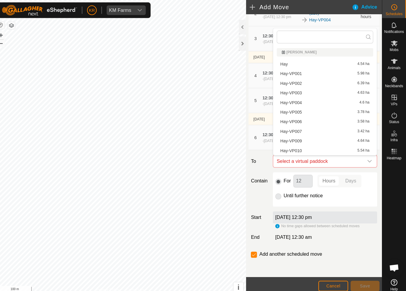
click at [295, 139] on span "Hay-VP009" at bounding box center [292, 139] width 21 height 4
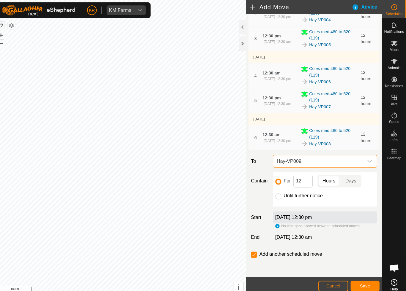
click at [360, 283] on span "Save" at bounding box center [365, 282] width 10 height 5
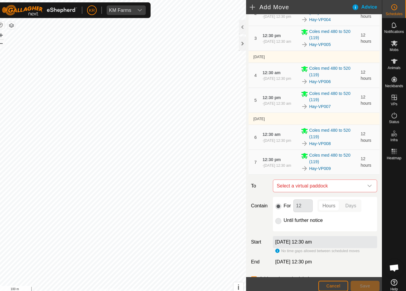
click at [367, 185] on icon "dropdown trigger" at bounding box center [369, 183] width 5 height 5
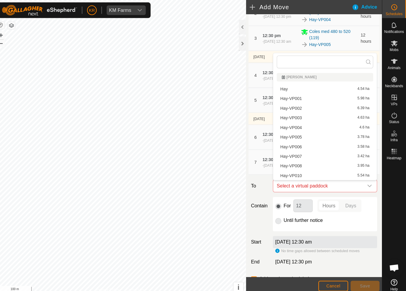
click at [288, 174] on span "Hay-VP010" at bounding box center [292, 173] width 21 height 4
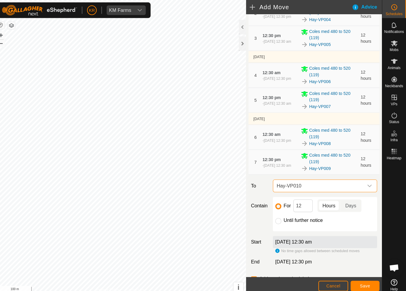
click at [277, 221] on input "Until further notice" at bounding box center [280, 218] width 6 height 6
radio input "true"
checkbox input "false"
click at [353, 282] on button "Save" at bounding box center [365, 282] width 29 height 10
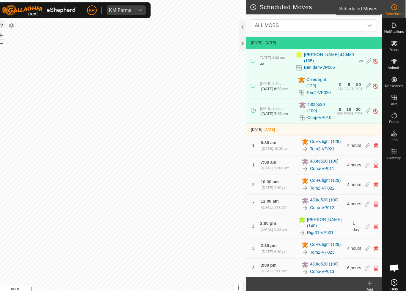
click at [391, 9] on circle at bounding box center [393, 6] width 5 height 5
click at [368, 24] on icon "dropdown trigger" at bounding box center [370, 25] width 4 height 2
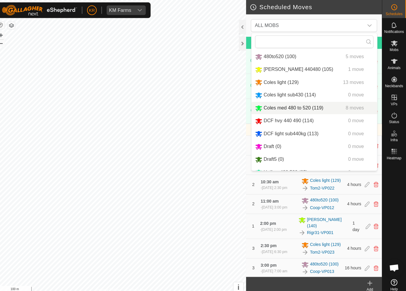
click at [349, 108] on span "8 moves" at bounding box center [355, 106] width 18 height 5
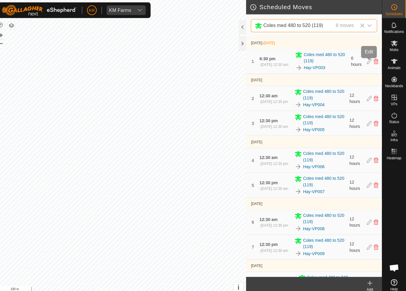
click at [367, 63] on icon at bounding box center [369, 60] width 5 height 5
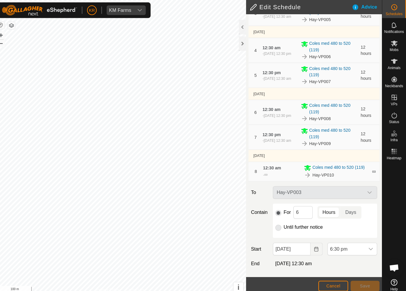
scroll to position [114, 0]
click at [369, 248] on icon "dropdown trigger" at bounding box center [371, 246] width 5 height 5
click at [338, 233] on span "7:30 am" at bounding box center [340, 232] width 17 height 7
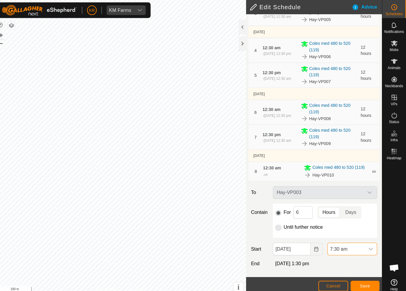
click at [362, 281] on span "Save" at bounding box center [365, 282] width 10 height 5
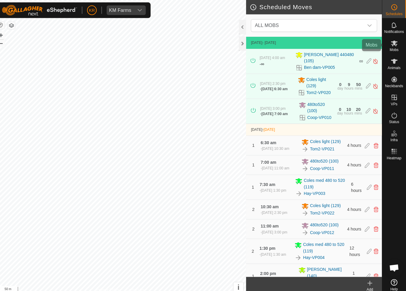
click at [391, 42] on icon at bounding box center [394, 42] width 7 height 7
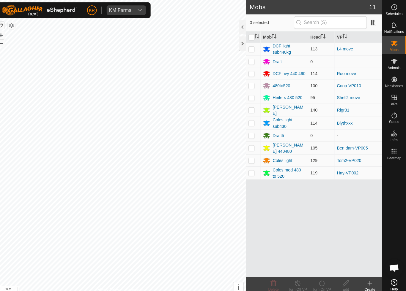
click at [342, 49] on link "L4 move" at bounding box center [346, 48] width 16 height 5
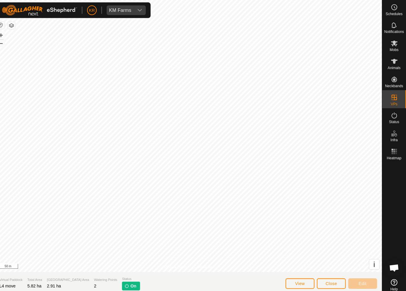
click at [328, 282] on span "Close" at bounding box center [331, 280] width 11 height 5
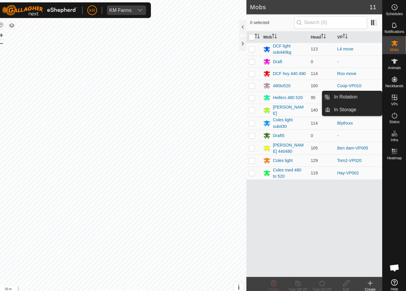
click at [345, 99] on span "In Rotation" at bounding box center [345, 95] width 23 height 7
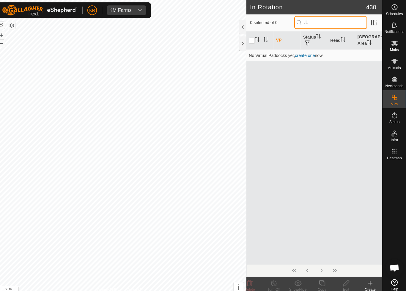
type input "."
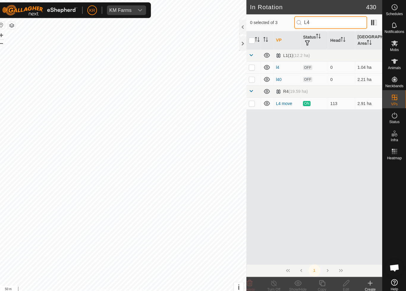
type input "L4"
click at [250, 104] on p-checkbox at bounding box center [253, 102] width 6 height 5
checkbox input "true"
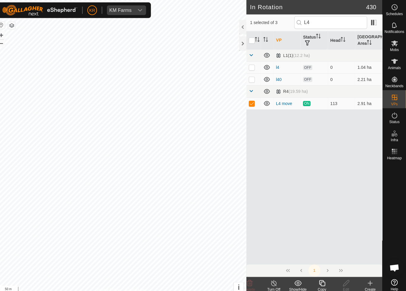
click at [319, 281] on icon at bounding box center [322, 279] width 7 height 7
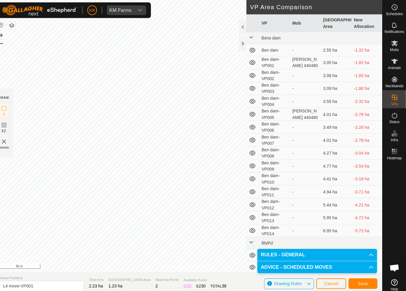
click at [362, 281] on span "Save" at bounding box center [363, 280] width 10 height 5
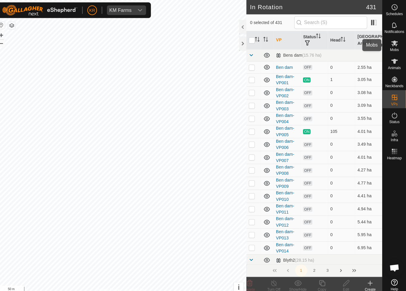
click at [392, 44] on icon at bounding box center [394, 42] width 7 height 7
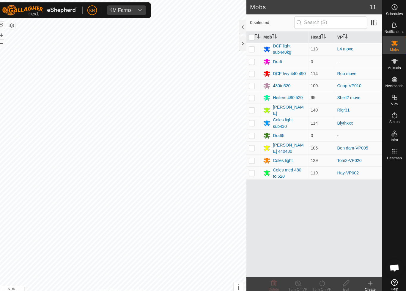
click at [251, 47] on p-checkbox at bounding box center [253, 48] width 6 height 5
checkbox input "true"
click at [322, 279] on turn-on-svg-icon at bounding box center [323, 279] width 24 height 7
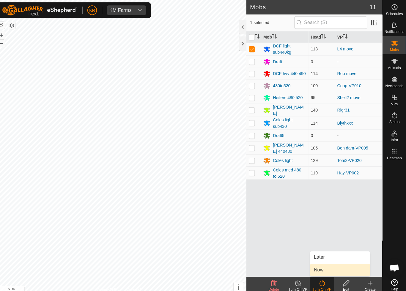
click at [323, 268] on link "Now" at bounding box center [340, 267] width 59 height 12
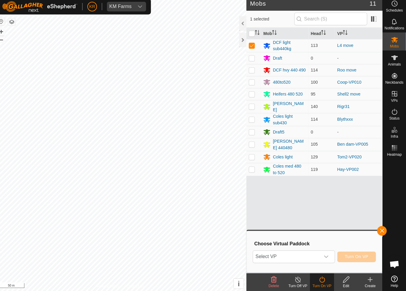
click at [296, 254] on span "Select VP" at bounding box center [288, 257] width 66 height 12
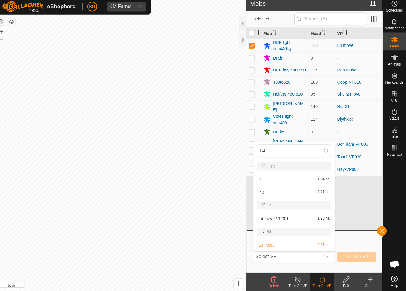
type input "L4"
click at [298, 217] on div "L4 move-VP001 1.23 ha" at bounding box center [294, 219] width 73 height 7
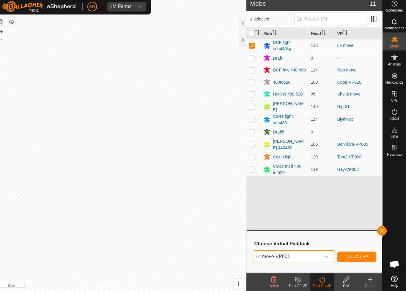
click at [354, 255] on span "Turn On VP" at bounding box center [356, 257] width 23 height 5
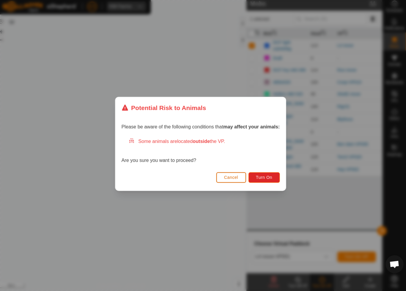
click at [265, 177] on span "Turn On" at bounding box center [266, 178] width 16 height 5
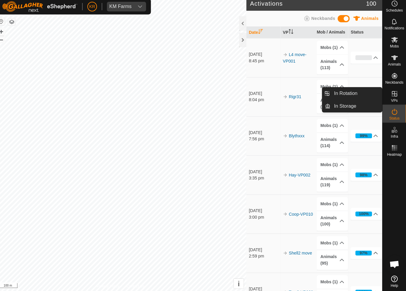
click at [355, 96] on link "In Rotation" at bounding box center [356, 96] width 51 height 12
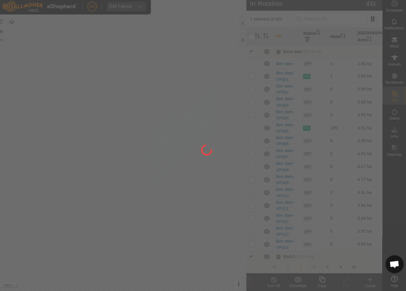
click at [351, 94] on div at bounding box center [203, 145] width 406 height 291
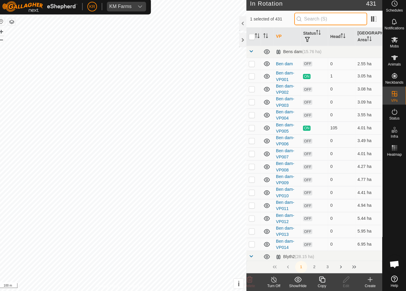
click at [336, 20] on input "text" at bounding box center [331, 22] width 72 height 12
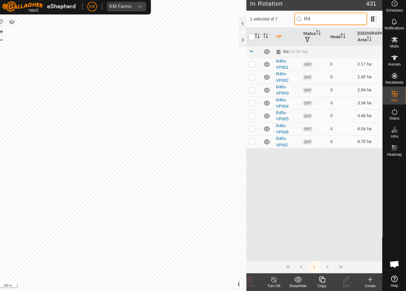
type input "R4"
click at [251, 64] on p-checkbox at bounding box center [253, 66] width 6 height 5
checkbox input "true"
click at [250, 77] on p-checkbox at bounding box center [253, 79] width 6 height 5
checkbox input "true"
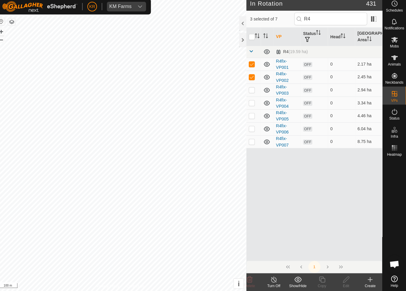
click at [250, 91] on p-checkbox at bounding box center [253, 92] width 6 height 5
checkbox input "true"
click at [251, 103] on p-checkbox at bounding box center [253, 105] width 6 height 5
checkbox input "true"
click at [250, 116] on p-checkbox at bounding box center [253, 118] width 6 height 5
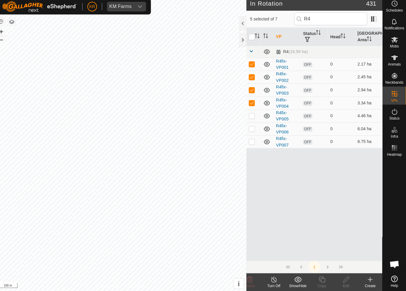
checkbox input "true"
click at [250, 129] on p-checkbox at bounding box center [253, 130] width 6 height 5
checkbox input "true"
click at [248, 143] on td at bounding box center [255, 143] width 14 height 13
checkbox input "true"
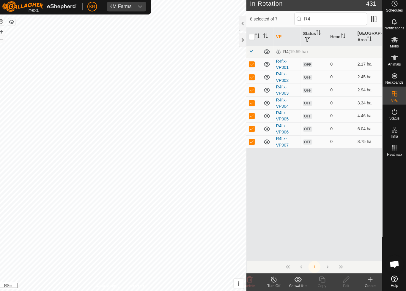
click at [250, 39] on input "checkbox" at bounding box center [253, 40] width 6 height 6
click at [250, 38] on input "checkbox" at bounding box center [253, 40] width 6 height 6
checkbox input "false"
click at [249, 277] on icon at bounding box center [252, 280] width 6 height 6
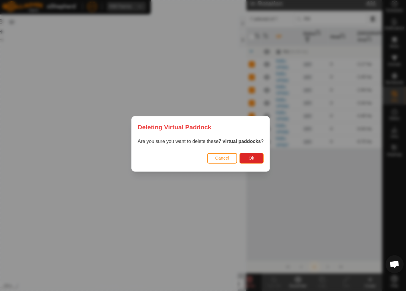
click at [251, 157] on span "Ok" at bounding box center [253, 159] width 6 height 5
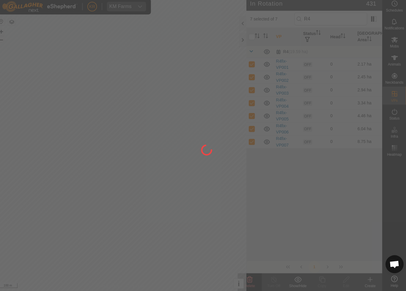
checkbox input "false"
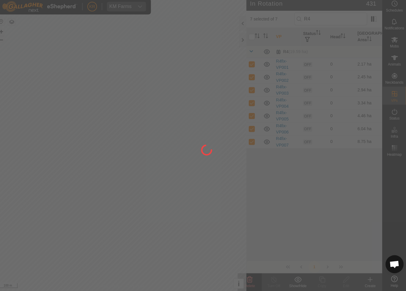
checkbox input "false"
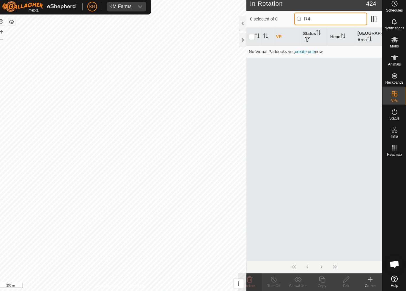
click at [329, 16] on input "R4" at bounding box center [331, 22] width 72 height 12
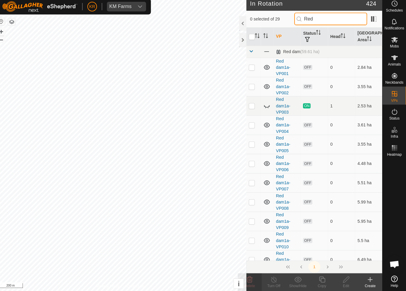
type input "Red"
click at [266, 105] on icon at bounding box center [268, 108] width 7 height 7
click at [251, 69] on p-checkbox at bounding box center [253, 70] width 6 height 5
checkbox input "true"
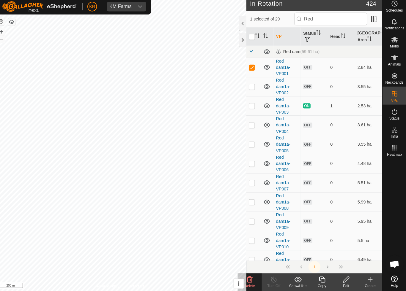
click at [250, 87] on p-checkbox at bounding box center [253, 89] width 6 height 5
checkbox input "true"
click at [250, 125] on p-checkbox at bounding box center [253, 127] width 6 height 5
checkbox input "true"
click at [250, 144] on p-checkbox at bounding box center [253, 146] width 6 height 5
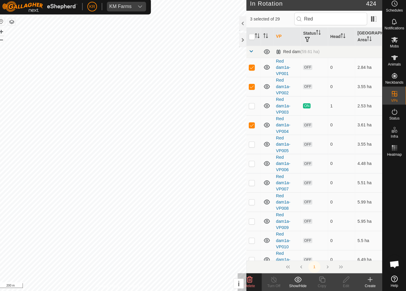
checkbox input "true"
click at [250, 183] on p-checkbox at bounding box center [253, 184] width 6 height 5
checkbox input "true"
click at [250, 163] on p-checkbox at bounding box center [253, 165] width 6 height 5
checkbox input "true"
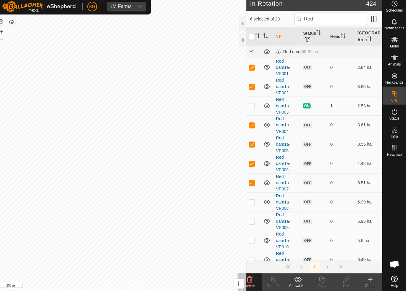
click at [250, 201] on p-checkbox at bounding box center [253, 203] width 6 height 5
checkbox input "true"
click at [251, 220] on p-checkbox at bounding box center [253, 222] width 6 height 5
checkbox input "true"
click at [248, 189] on td at bounding box center [255, 184] width 14 height 19
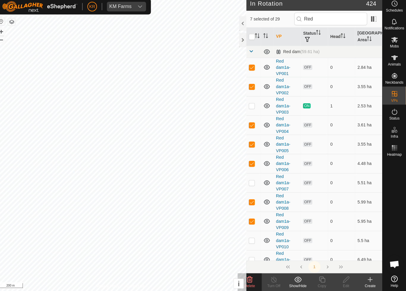
click at [250, 182] on p-checkbox at bounding box center [253, 184] width 6 height 5
checkbox input "true"
click at [250, 106] on p-checkbox at bounding box center [253, 108] width 6 height 5
checkbox input "false"
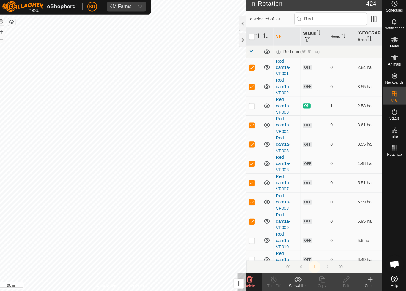
click at [251, 240] on td at bounding box center [255, 241] width 14 height 19
checkbox input "true"
click at [250, 258] on p-checkbox at bounding box center [253, 260] width 6 height 5
checkbox input "true"
click at [250, 39] on input "checkbox" at bounding box center [253, 40] width 6 height 6
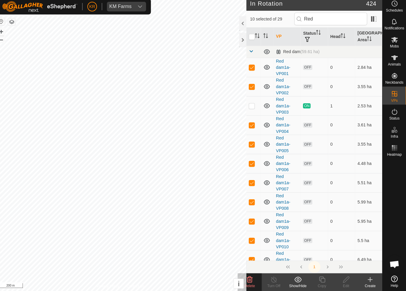
checkbox input "true"
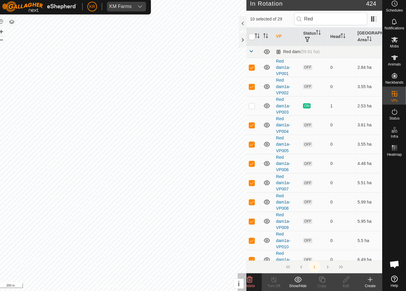
checkbox input "true"
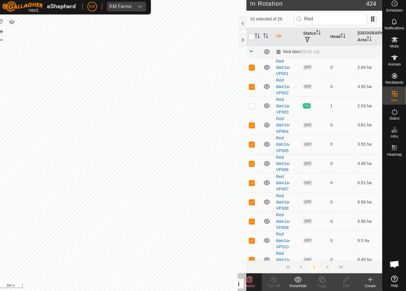
checkbox input "true"
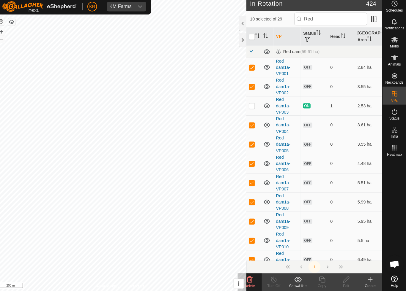
checkbox input "true"
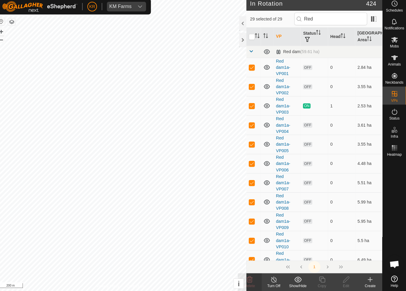
click at [250, 106] on p-checkbox at bounding box center [253, 108] width 6 height 5
checkbox input "false"
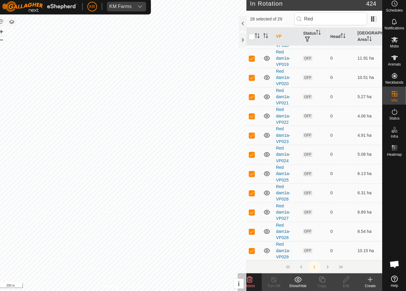
scroll to position [351, 0]
click at [249, 279] on icon at bounding box center [252, 280] width 6 height 6
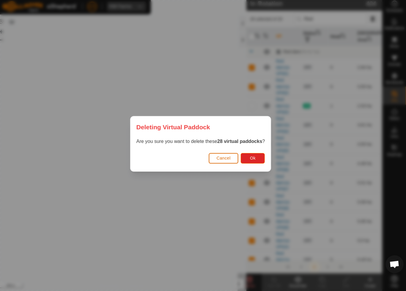
click at [254, 158] on button "Ok" at bounding box center [254, 160] width 24 height 10
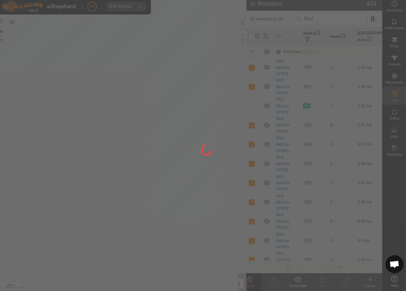
checkbox input "false"
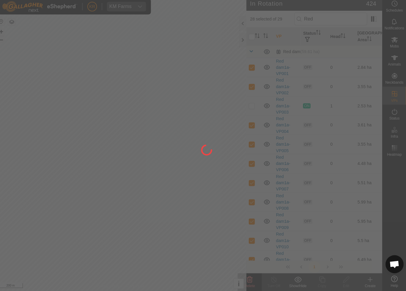
checkbox input "false"
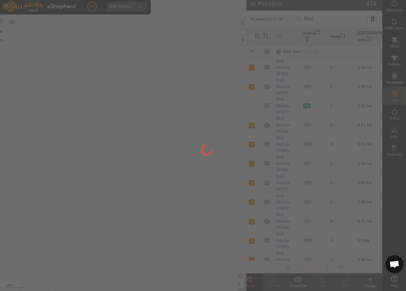
checkbox input "false"
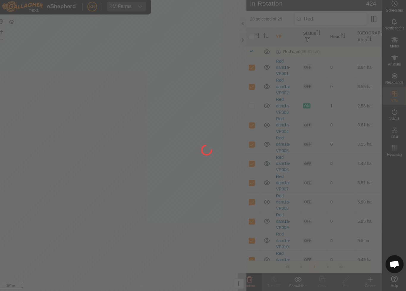
checkbox input "false"
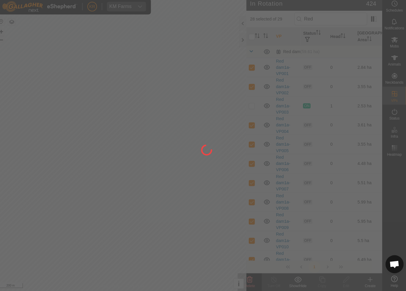
checkbox input "false"
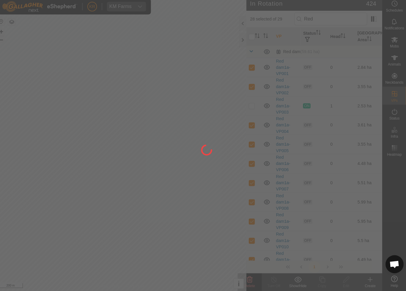
checkbox input "false"
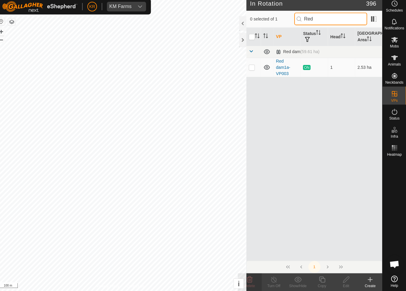
click at [339, 19] on input "Red" at bounding box center [331, 22] width 72 height 12
type input "Ro"
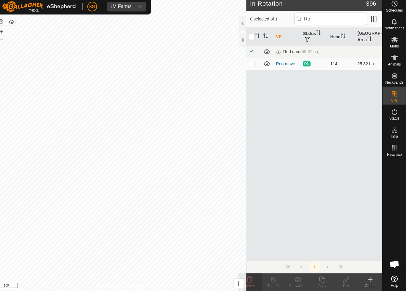
click at [250, 64] on p-checkbox at bounding box center [253, 66] width 6 height 5
checkbox input "true"
click at [318, 283] on div "Copy" at bounding box center [323, 285] width 24 height 5
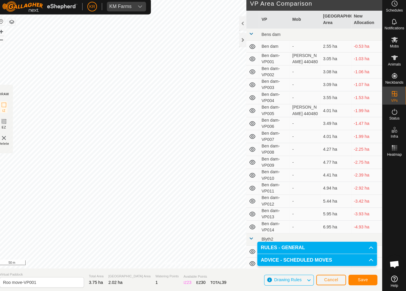
click at [360, 278] on span "Save" at bounding box center [363, 280] width 10 height 5
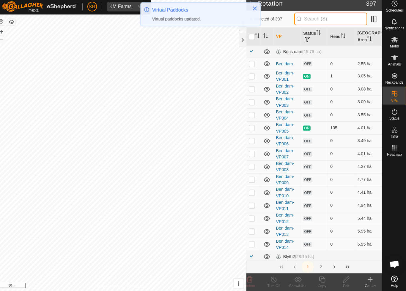
click at [332, 18] on input "text" at bounding box center [331, 22] width 72 height 12
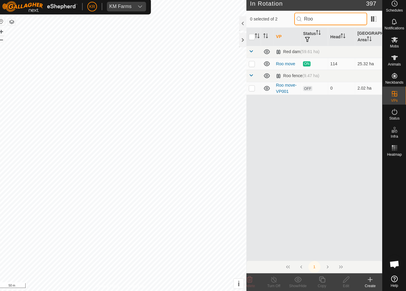
type input "Roo"
click at [250, 91] on td at bounding box center [255, 90] width 14 height 13
checkbox input "true"
click at [319, 278] on icon at bounding box center [322, 279] width 7 height 7
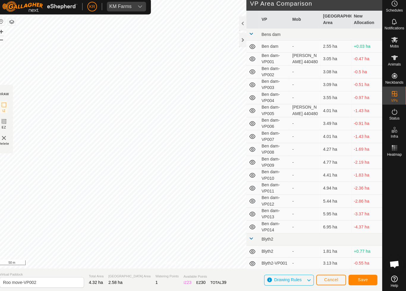
click at [358, 278] on span "Save" at bounding box center [363, 280] width 10 height 5
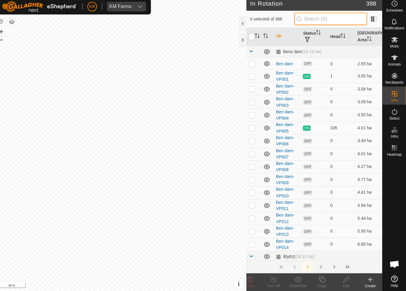
type input "."
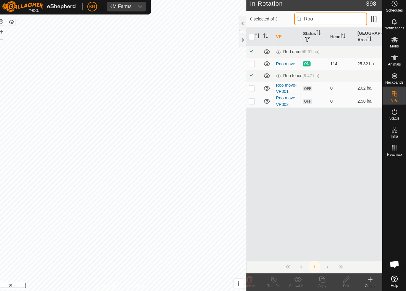
type input "Roo"
click at [250, 102] on p-checkbox at bounding box center [253, 103] width 6 height 5
checkbox input "true"
click at [320, 277] on icon at bounding box center [323, 280] width 6 height 6
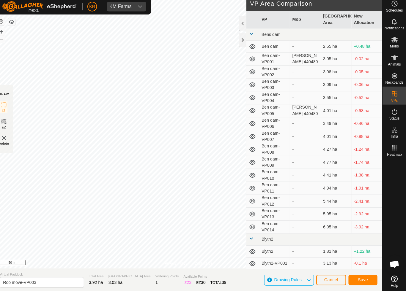
click at [363, 275] on button "Save" at bounding box center [363, 280] width 29 height 10
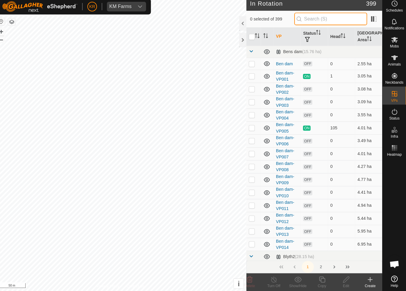
click at [337, 20] on input "text" at bounding box center [331, 22] width 72 height 12
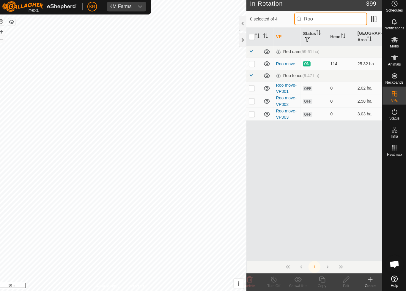
type input "Roo"
click at [250, 114] on p-checkbox at bounding box center [253, 116] width 6 height 5
checkbox input "true"
click at [319, 277] on icon at bounding box center [322, 279] width 7 height 7
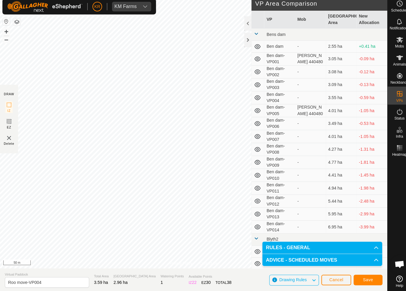
click at [364, 279] on button "Save" at bounding box center [363, 280] width 29 height 10
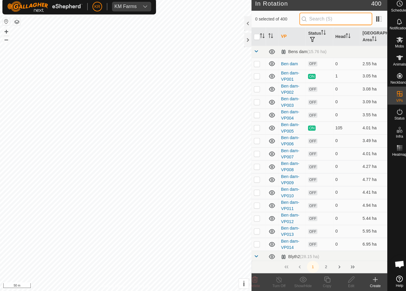
click at [345, 19] on input "text" at bounding box center [331, 22] width 72 height 12
click at [350, 20] on input "text" at bounding box center [331, 22] width 72 height 12
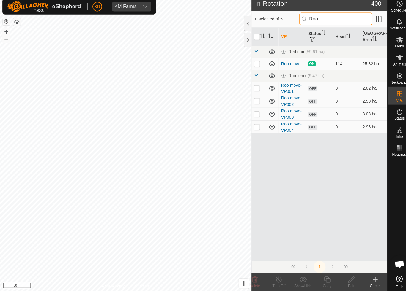
type input "Roo"
click at [254, 127] on p-checkbox at bounding box center [253, 129] width 6 height 5
checkbox input "true"
click at [319, 278] on icon at bounding box center [322, 279] width 7 height 7
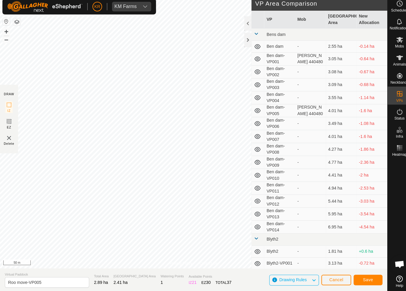
click at [370, 278] on button "Save" at bounding box center [363, 280] width 29 height 10
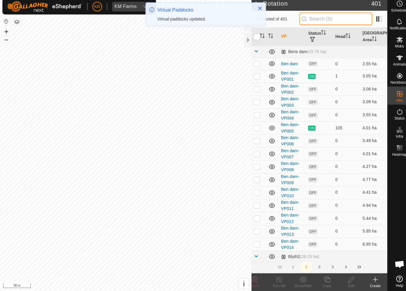
click at [343, 21] on input "text" at bounding box center [331, 22] width 72 height 12
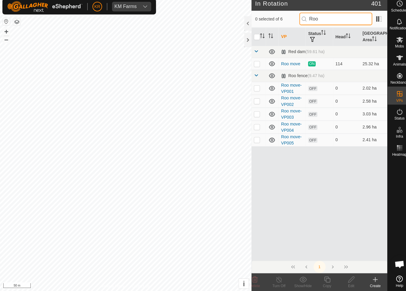
type input "Roo"
click at [254, 140] on p-checkbox at bounding box center [253, 141] width 6 height 5
checkbox input "true"
click at [321, 276] on icon at bounding box center [322, 279] width 7 height 7
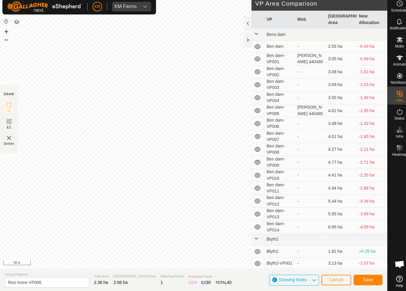
click at [364, 278] on span "Save" at bounding box center [363, 280] width 10 height 5
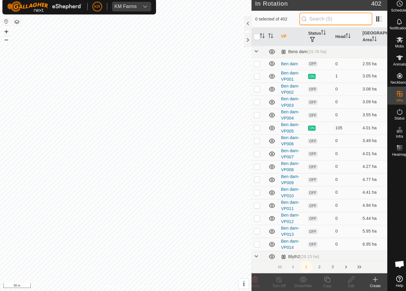
click at [342, 20] on input "text" at bounding box center [331, 22] width 72 height 12
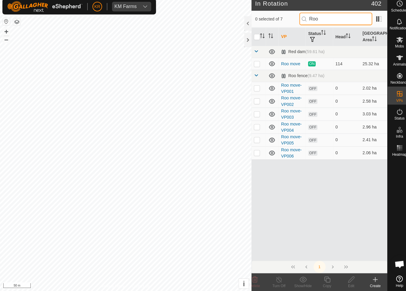
type input "Roo"
click at [257, 151] on td at bounding box center [255, 154] width 14 height 13
checkbox input "true"
click at [323, 283] on div "Copy" at bounding box center [323, 285] width 24 height 5
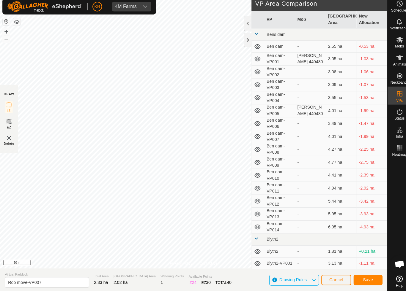
click at [362, 278] on span "Save" at bounding box center [363, 280] width 10 height 5
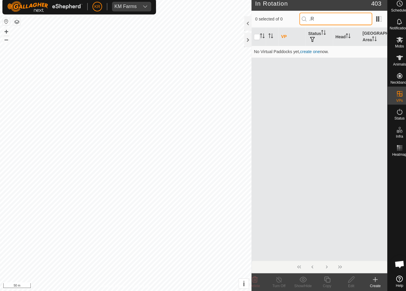
type input "."
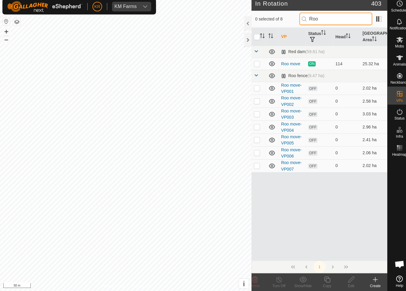
type input "Roo"
click at [253, 165] on p-checkbox at bounding box center [253, 167] width 6 height 5
checkbox input "true"
click at [322, 276] on icon at bounding box center [322, 279] width 7 height 7
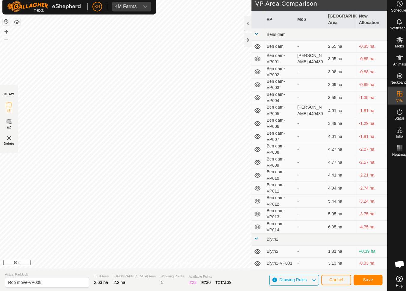
click at [360, 278] on span "Save" at bounding box center [363, 280] width 10 height 5
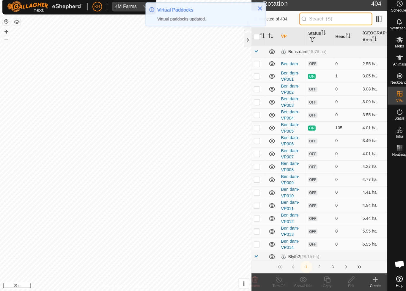
click at [333, 22] on input "text" at bounding box center [331, 22] width 72 height 12
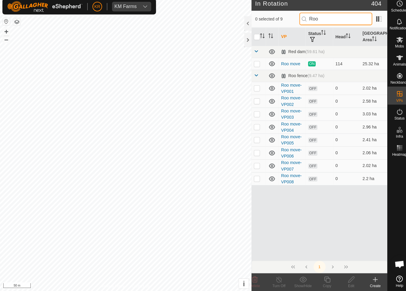
type input "Roo"
click at [254, 178] on p-checkbox at bounding box center [253, 180] width 6 height 5
checkbox input "true"
click at [320, 277] on icon at bounding box center [323, 280] width 6 height 6
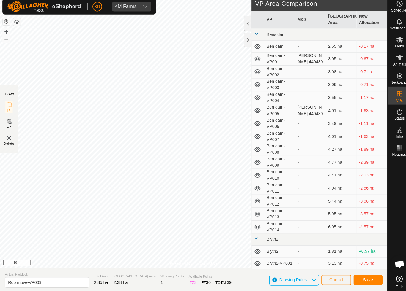
click at [369, 277] on button "Save" at bounding box center [363, 280] width 29 height 10
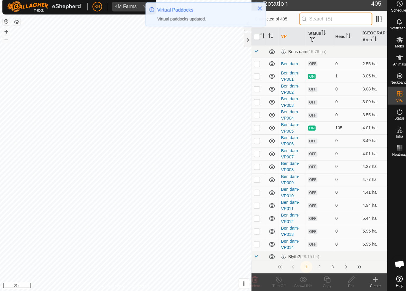
click at [346, 20] on input "text" at bounding box center [331, 22] width 72 height 12
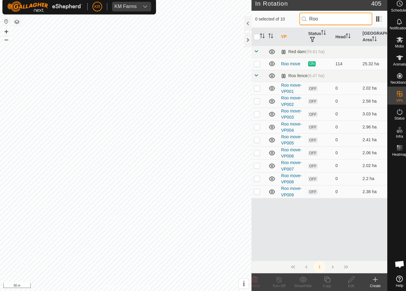
type input "Roo"
click at [253, 190] on p-checkbox at bounding box center [253, 192] width 6 height 5
checkbox input "true"
click at [326, 283] on div "Copy" at bounding box center [323, 285] width 24 height 5
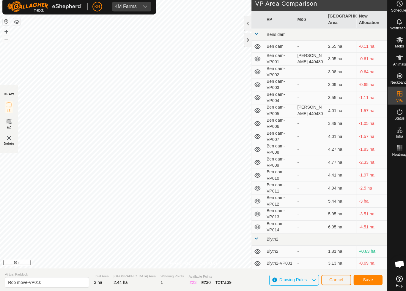
click at [359, 278] on span "Save" at bounding box center [363, 280] width 10 height 5
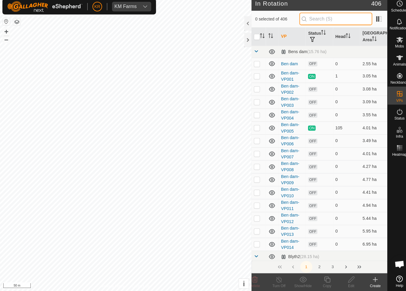
type input "."
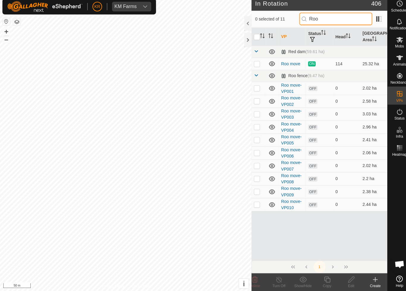
type input "Roo"
click at [251, 204] on p-checkbox at bounding box center [253, 205] width 6 height 5
checkbox input "true"
click at [324, 278] on icon at bounding box center [322, 279] width 7 height 7
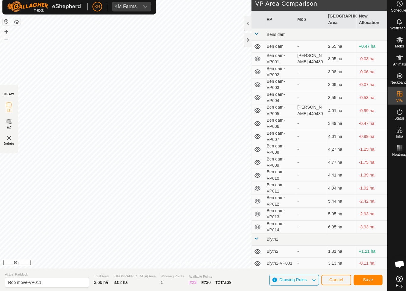
click at [355, 275] on button "Save" at bounding box center [363, 280] width 29 height 10
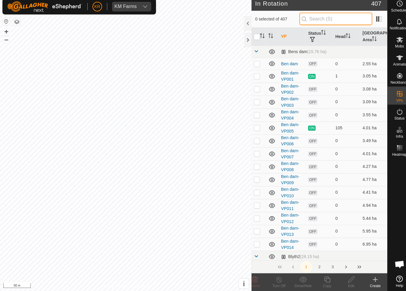
click at [333, 19] on input "text" at bounding box center [331, 22] width 72 height 12
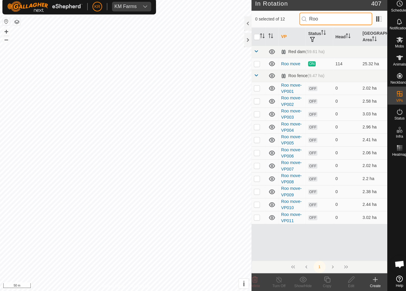
type input "Roo"
click at [252, 216] on p-checkbox at bounding box center [253, 218] width 6 height 5
checkbox input "true"
click at [324, 277] on icon at bounding box center [322, 279] width 7 height 7
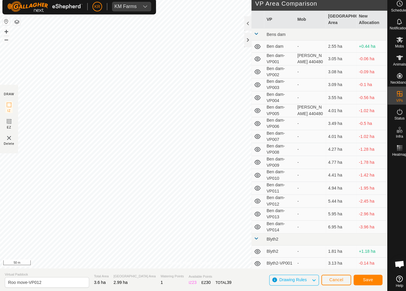
click at [375, 277] on button "Save" at bounding box center [363, 280] width 29 height 10
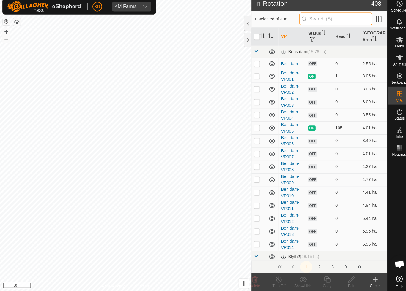
click at [332, 23] on input "text" at bounding box center [331, 22] width 72 height 12
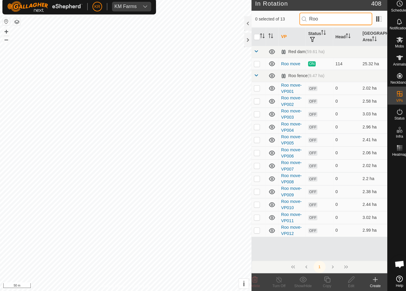
type input "Roo"
click at [257, 228] on td at bounding box center [255, 231] width 14 height 13
checkbox input "true"
click at [324, 279] on icon at bounding box center [323, 280] width 6 height 6
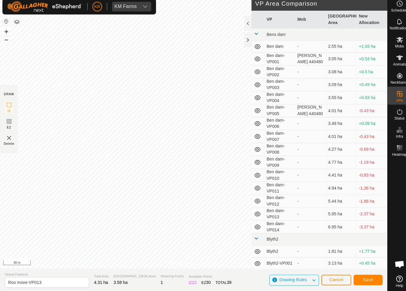
click at [364, 278] on span "Save" at bounding box center [363, 280] width 10 height 5
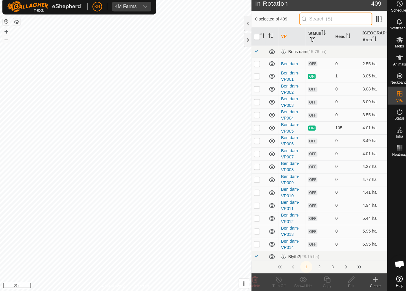
type input "I"
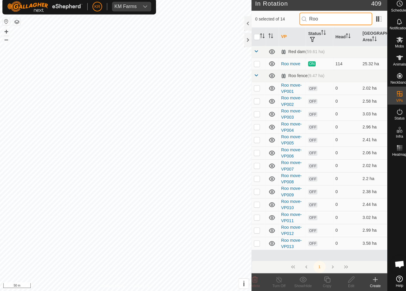
type input "Roo"
click at [255, 242] on p-checkbox at bounding box center [253, 243] width 6 height 5
checkbox input "true"
click at [326, 283] on div "Copy" at bounding box center [323, 285] width 24 height 5
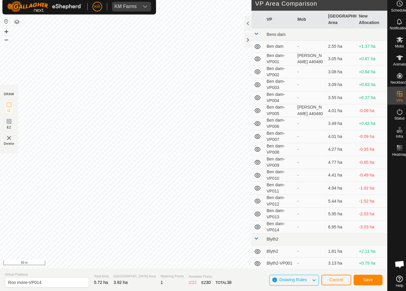
click at [361, 278] on span "Save" at bounding box center [363, 280] width 10 height 5
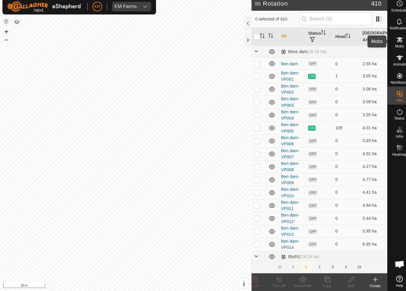
click at [397, 40] on icon at bounding box center [394, 43] width 7 height 6
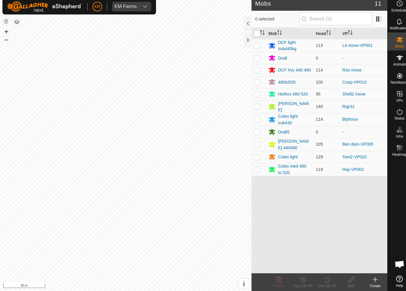
click at [254, 70] on p-checkbox at bounding box center [253, 72] width 6 height 5
checkbox input "true"
click at [326, 279] on icon at bounding box center [322, 279] width 7 height 7
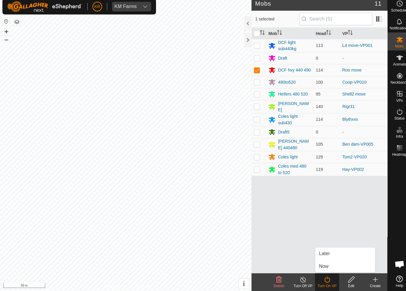
click at [326, 254] on link "Later" at bounding box center [340, 254] width 59 height 12
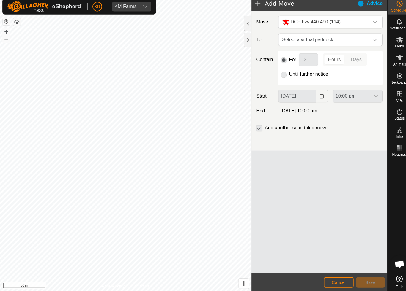
click at [371, 40] on icon "dropdown trigger" at bounding box center [369, 42] width 5 height 5
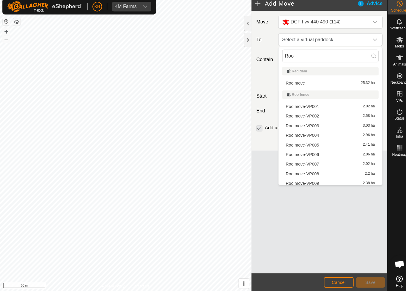
type input "Roo"
click at [317, 107] on div "Roo move-VP001 2.02 ha" at bounding box center [326, 109] width 88 height 4
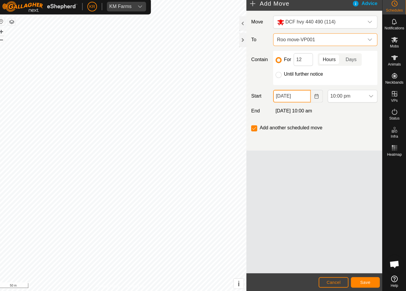
click at [302, 97] on input "[DATE]" at bounding box center [292, 98] width 37 height 12
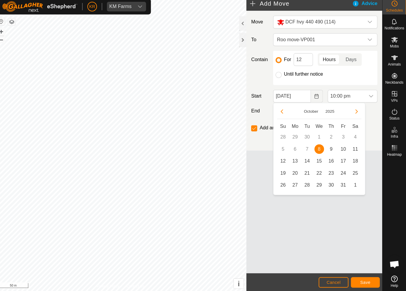
click at [327, 148] on span "9" at bounding box center [332, 151] width 10 height 10
type input "[DATE]"
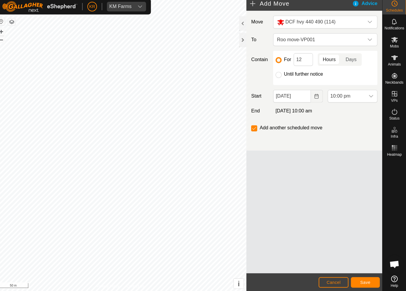
click at [369, 97] on icon "dropdown trigger" at bounding box center [371, 98] width 5 height 5
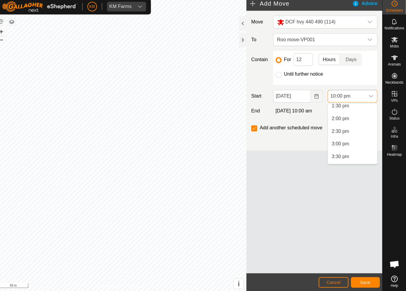
click at [338, 118] on span "2:00 pm" at bounding box center [340, 120] width 17 height 7
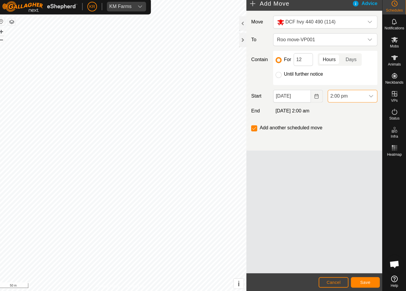
scroll to position [501, 0]
click at [364, 281] on span "Save" at bounding box center [365, 282] width 10 height 5
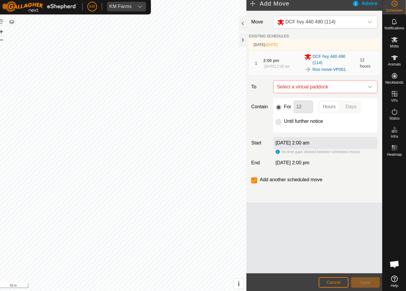
click at [365, 90] on div "dropdown trigger" at bounding box center [370, 89] width 12 height 12
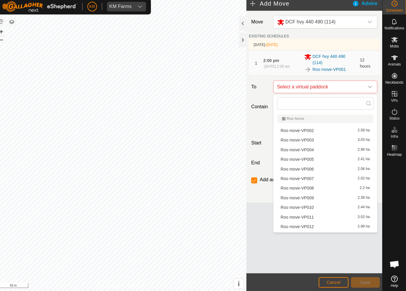
click at [307, 131] on span "Roo move-VP002" at bounding box center [298, 132] width 33 height 4
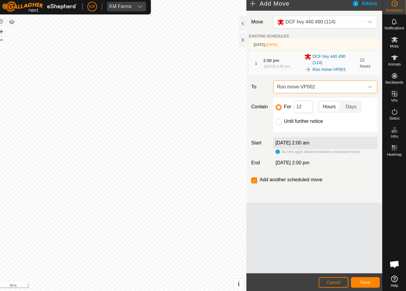
click at [364, 280] on span "Save" at bounding box center [365, 282] width 10 height 5
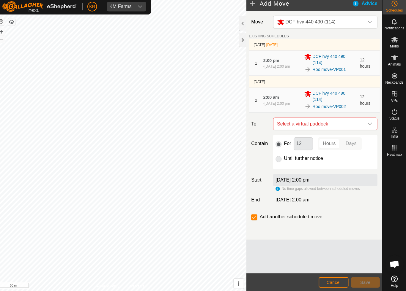
click at [358, 121] on span "Select a virtual paddock" at bounding box center [320, 126] width 88 height 12
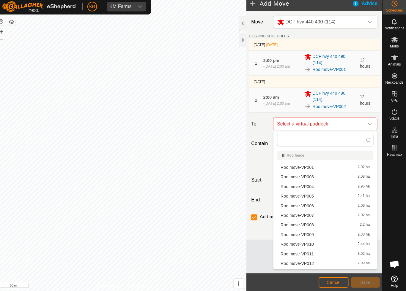
click at [308, 176] on span "Roo move-VP003" at bounding box center [298, 178] width 33 height 4
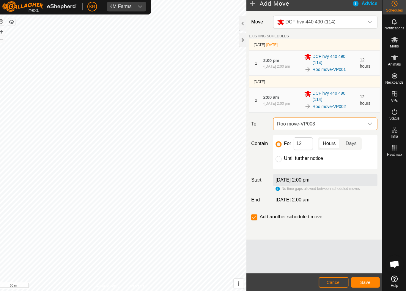
click at [360, 280] on span "Save" at bounding box center [365, 282] width 10 height 5
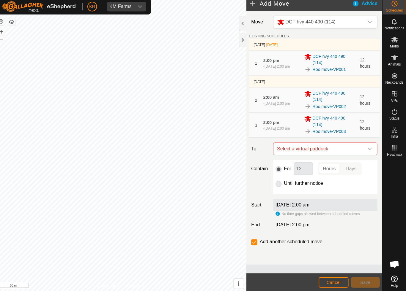
click at [367, 148] on icon "dropdown trigger" at bounding box center [369, 150] width 5 height 5
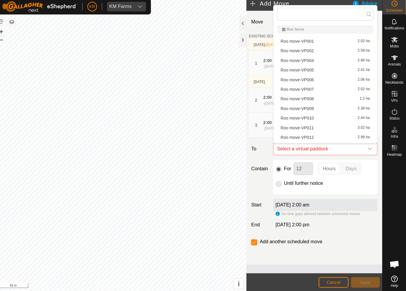
click at [305, 61] on span "Roo move-VP004" at bounding box center [298, 63] width 33 height 4
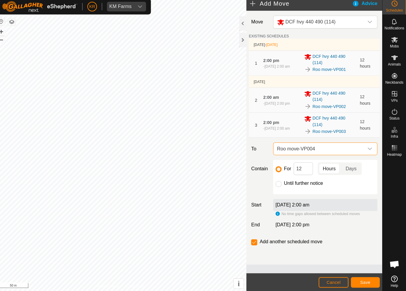
click at [362, 280] on span "Save" at bounding box center [365, 282] width 10 height 5
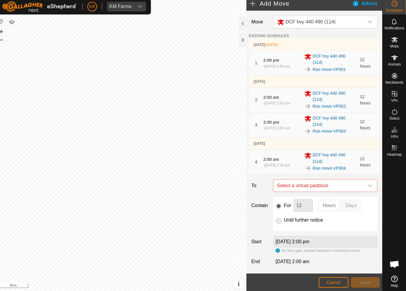
click at [358, 181] on span "Select a virtual paddock" at bounding box center [320, 187] width 88 height 12
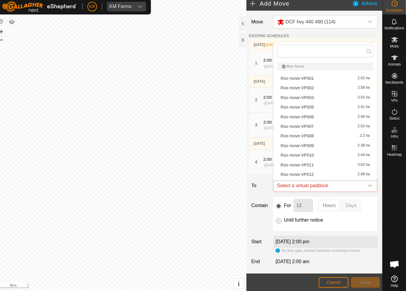
click at [303, 108] on span "Roo move-VP005" at bounding box center [298, 109] width 33 height 4
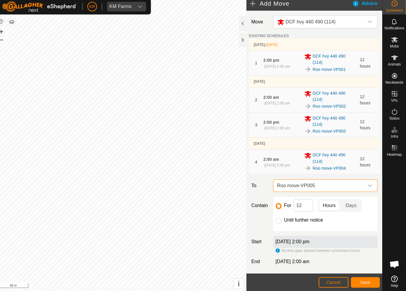
click at [363, 283] on button "Save" at bounding box center [365, 282] width 29 height 10
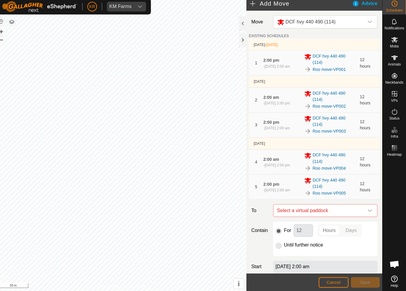
click at [367, 209] on icon "dropdown trigger" at bounding box center [369, 211] width 5 height 5
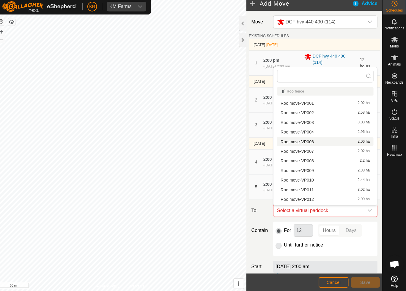
click at [302, 141] on span "Roo move-VP006" at bounding box center [298, 143] width 33 height 4
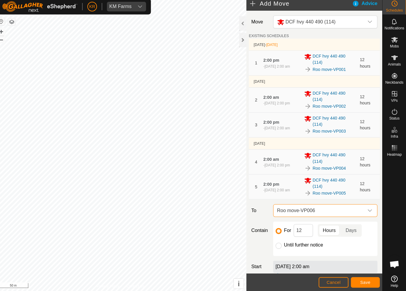
click at [360, 280] on span "Save" at bounding box center [365, 282] width 10 height 5
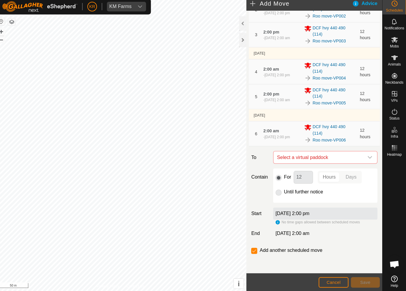
scroll to position [89, 0]
click at [368, 158] on icon "dropdown trigger" at bounding box center [370, 159] width 4 height 2
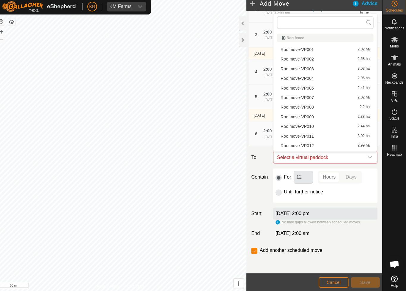
click at [305, 98] on span "Roo move-VP007" at bounding box center [298, 100] width 33 height 4
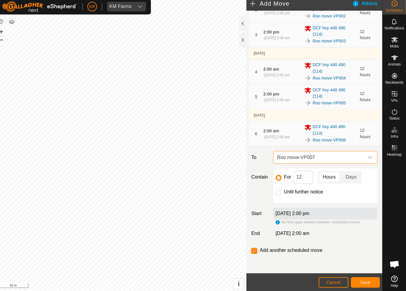
click at [361, 280] on span "Save" at bounding box center [365, 282] width 10 height 5
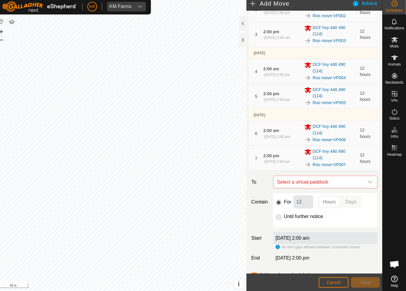
click at [367, 181] on icon "dropdown trigger" at bounding box center [369, 183] width 5 height 5
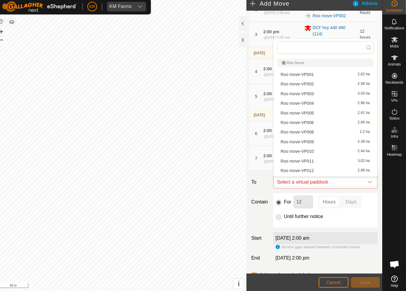
click at [306, 132] on span "Roo move-VP008" at bounding box center [298, 134] width 33 height 4
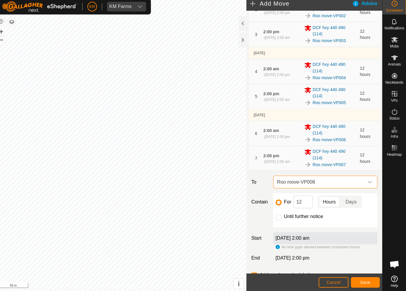
click at [364, 280] on span "Save" at bounding box center [365, 282] width 10 height 5
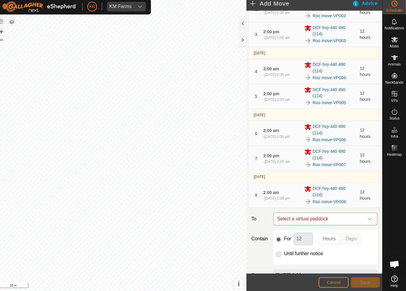
click at [367, 218] on icon "dropdown trigger" at bounding box center [369, 220] width 5 height 5
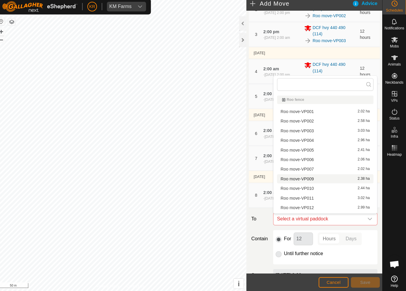
click at [304, 178] on span "Roo move-VP009" at bounding box center [298, 180] width 33 height 4
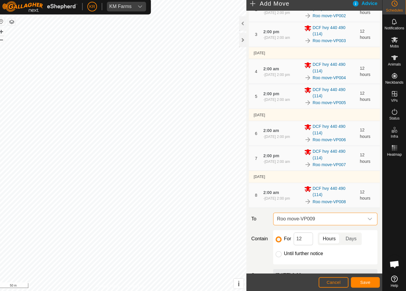
click at [360, 280] on span "Save" at bounding box center [365, 282] width 10 height 5
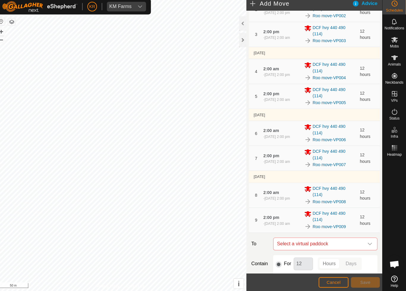
click at [358, 240] on span "Select a virtual paddock" at bounding box center [320, 245] width 88 height 12
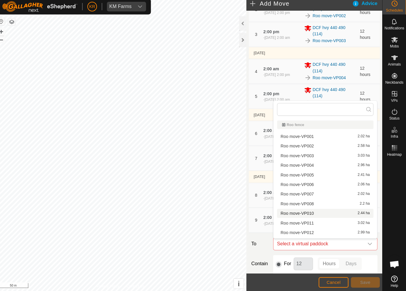
click at [307, 212] on span "Roo move-VP010" at bounding box center [298, 214] width 33 height 4
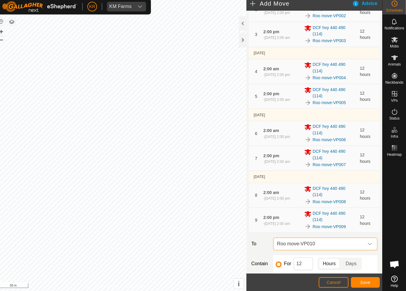
click at [367, 280] on button "Save" at bounding box center [365, 282] width 29 height 10
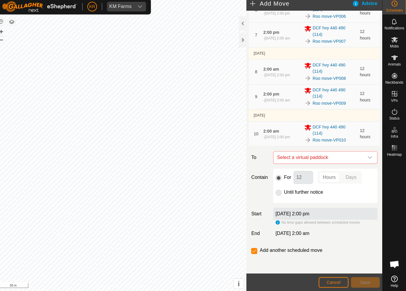
scroll to position [212, 0]
click at [367, 157] on icon "dropdown trigger" at bounding box center [369, 159] width 5 height 5
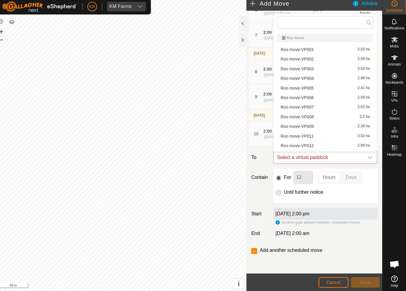
click at [304, 136] on span "Roo move-VP011" at bounding box center [298, 138] width 33 height 4
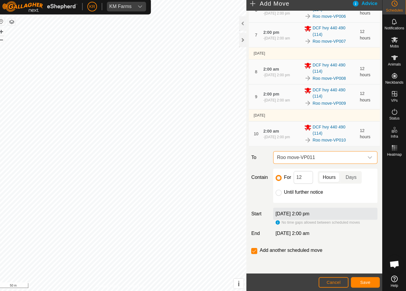
click at [363, 280] on span "Save" at bounding box center [365, 282] width 10 height 5
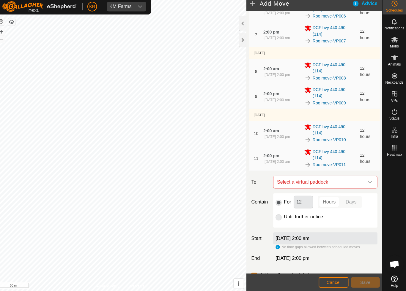
click at [367, 181] on icon "dropdown trigger" at bounding box center [369, 183] width 5 height 5
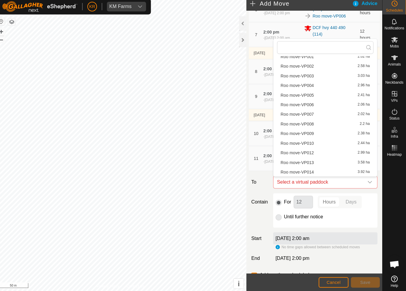
scroll to position [18, 0]
click at [306, 152] on span "Roo move-VP012" at bounding box center [298, 154] width 33 height 4
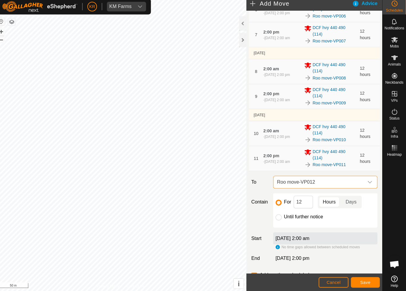
click at [360, 280] on span "Save" at bounding box center [365, 282] width 10 height 5
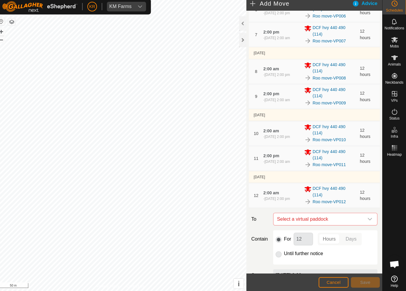
click at [367, 218] on icon "dropdown trigger" at bounding box center [369, 220] width 5 height 5
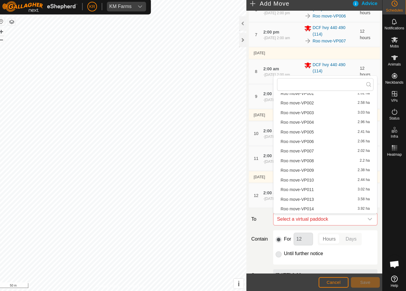
click at [304, 198] on span "Roo move-VP013" at bounding box center [298, 200] width 33 height 4
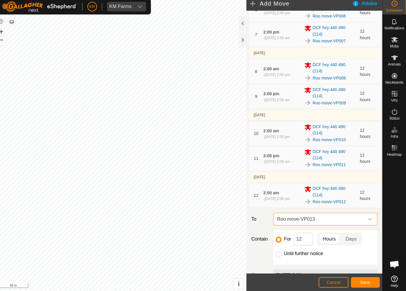
click at [360, 277] on button "Save" at bounding box center [365, 282] width 29 height 10
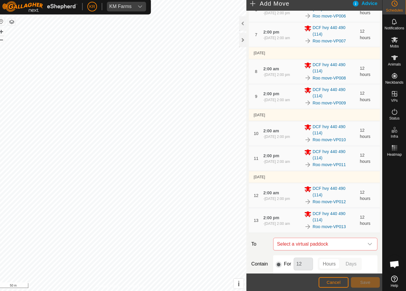
click at [367, 242] on icon "dropdown trigger" at bounding box center [369, 244] width 5 height 5
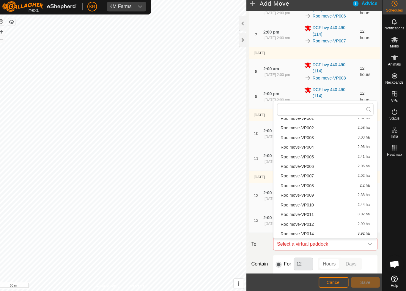
click at [305, 233] on span "Roo move-VP014" at bounding box center [298, 235] width 33 height 4
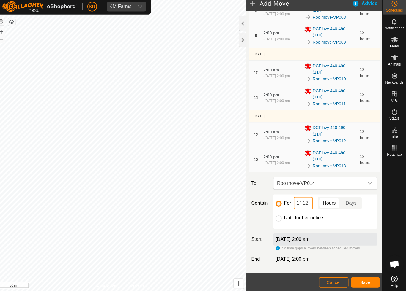
scroll to position [274, 0]
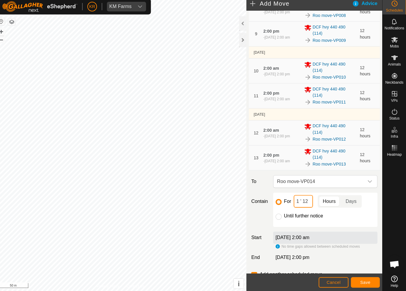
type input "1 ' 12"
click at [276, 215] on div "For 1 ' 12 Hours Days Until further notice" at bounding box center [325, 211] width 103 height 34
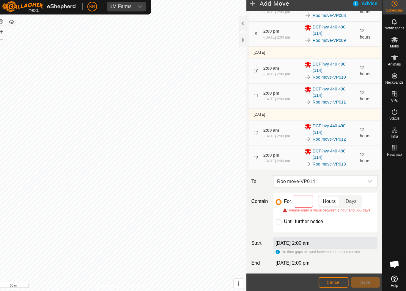
click at [277, 222] on input "Until further notice" at bounding box center [280, 223] width 6 height 6
radio input "true"
checkbox input "false"
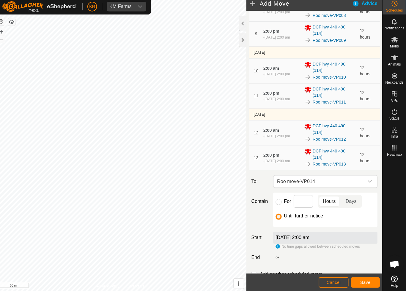
click at [360, 280] on span "Save" at bounding box center [365, 282] width 10 height 5
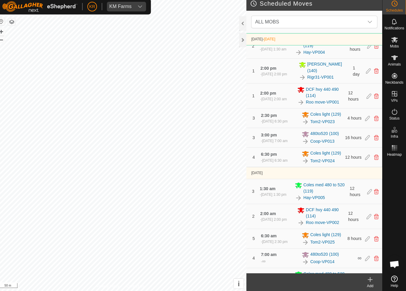
scroll to position [199, 0]
click at [389, 12] on div "Schedules" at bounding box center [393, 9] width 23 height 18
click at [391, 7] on icon at bounding box center [394, 7] width 7 height 7
click at [358, 20] on span "ALL MOBS" at bounding box center [309, 25] width 110 height 12
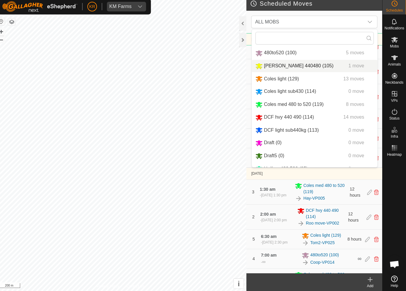
click at [309, 65] on div "[PERSON_NAME] 440480 (105) 1 move" at bounding box center [315, 68] width 117 height 7
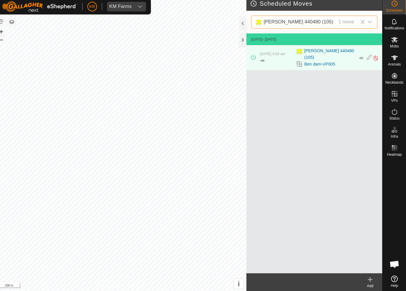
scroll to position [0, 0]
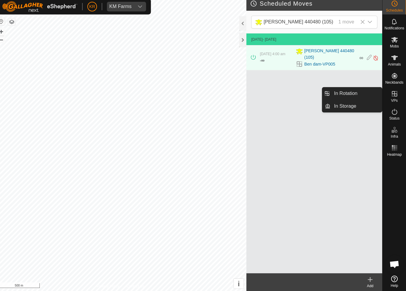
click at [355, 97] on link "In Rotation" at bounding box center [356, 96] width 51 height 12
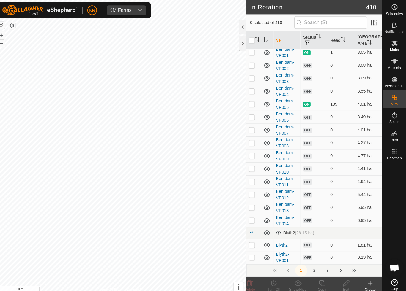
scroll to position [29, 0]
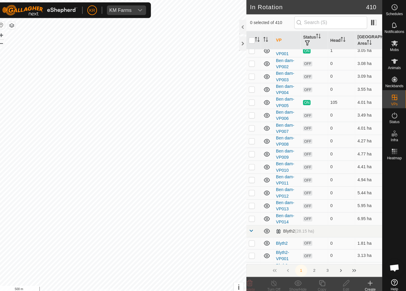
click at [391, 47] on es-mob-svg-icon at bounding box center [394, 43] width 11 height 10
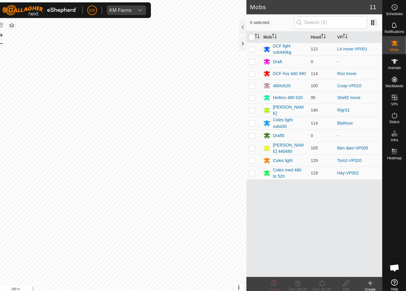
click at [250, 144] on p-checkbox at bounding box center [253, 146] width 6 height 5
checkbox input "true"
click at [320, 282] on icon at bounding box center [322, 280] width 5 height 6
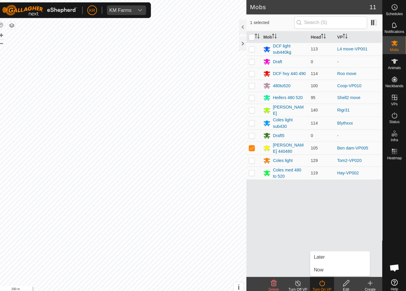
click at [320, 255] on span "Later" at bounding box center [320, 254] width 11 height 7
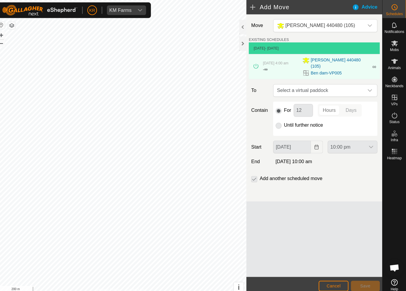
click at [367, 87] on icon "dropdown trigger" at bounding box center [369, 89] width 5 height 5
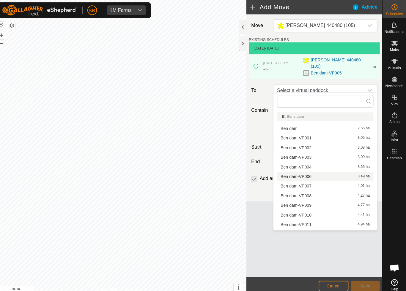
click at [302, 175] on span "Ben dam-VP006" at bounding box center [297, 174] width 31 height 4
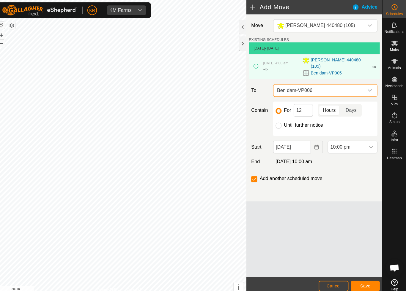
click at [369, 143] on icon "dropdown trigger" at bounding box center [371, 145] width 5 height 5
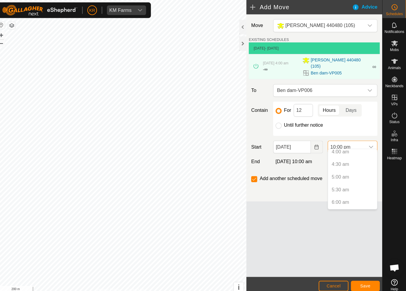
scroll to position [102, 0]
click at [339, 165] on p-selectitem "4:30 am" at bounding box center [353, 164] width 48 height 12
click at [301, 107] on input "12" at bounding box center [304, 109] width 19 height 12
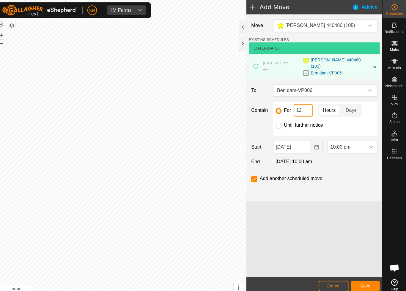
type input "1"
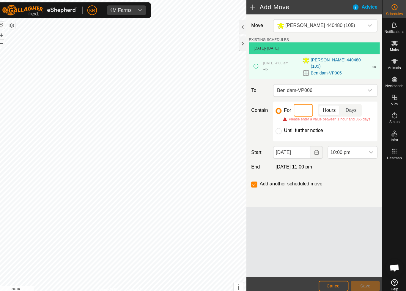
type input "6"
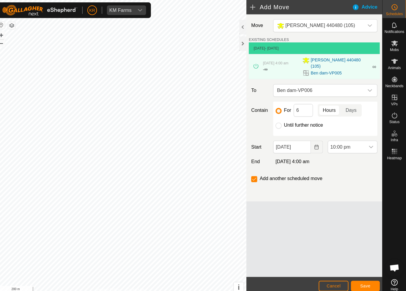
click at [365, 141] on div "dropdown trigger" at bounding box center [371, 145] width 12 height 12
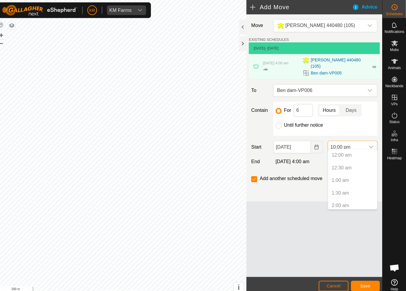
scroll to position [501, 0]
click at [299, 143] on input "[DATE]" at bounding box center [292, 145] width 37 height 12
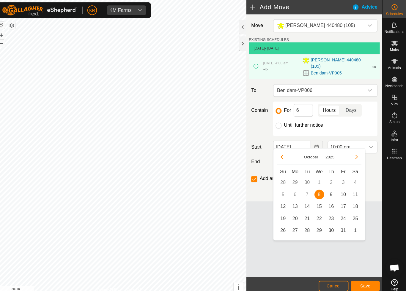
click at [327, 193] on span "9" at bounding box center [332, 192] width 10 height 10
type input "[DATE]"
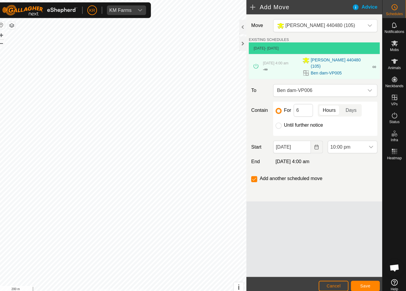
click at [359, 140] on span "10:00 pm" at bounding box center [347, 145] width 37 height 12
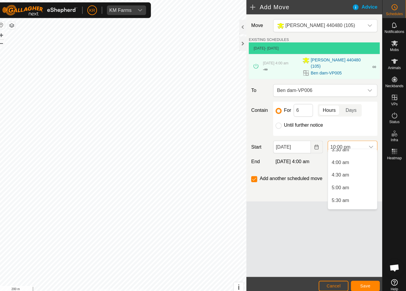
scroll to position [92, 0]
click at [340, 162] on span "4:00 am" at bounding box center [340, 161] width 17 height 7
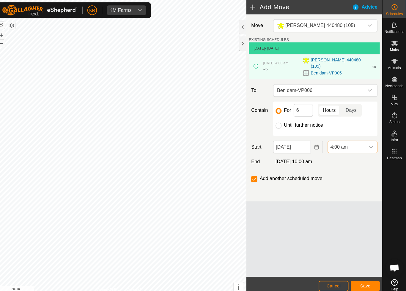
scroll to position [501, 0]
click at [364, 280] on span "Save" at bounding box center [365, 282] width 10 height 5
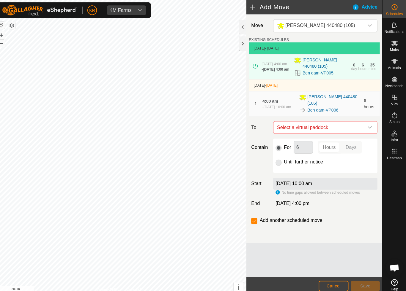
click at [365, 127] on div "dropdown trigger" at bounding box center [370, 126] width 12 height 12
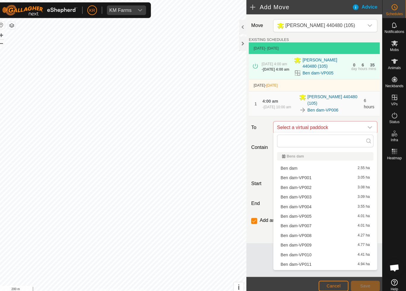
click at [302, 223] on span "Ben dam-VP007" at bounding box center [297, 223] width 31 height 4
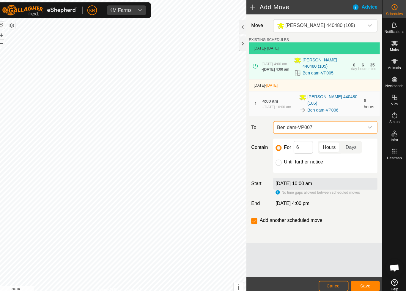
click at [361, 280] on span "Save" at bounding box center [365, 282] width 10 height 5
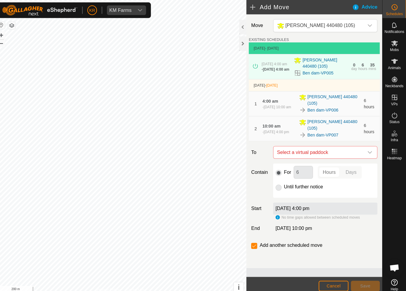
click at [368, 149] on icon "dropdown trigger" at bounding box center [370, 150] width 4 height 2
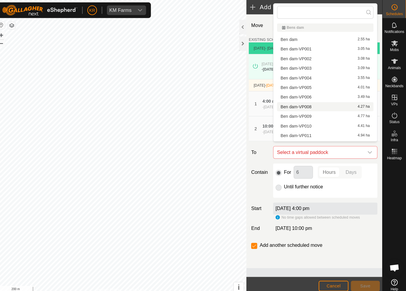
click at [303, 108] on span "Ben dam-VP008" at bounding box center [297, 105] width 31 height 4
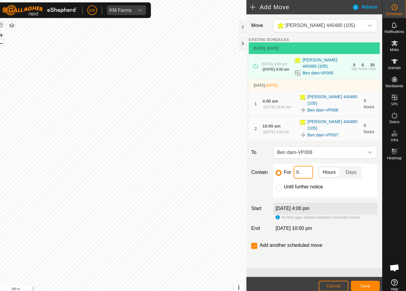
type input "6"
click at [360, 284] on span "Save" at bounding box center [365, 282] width 10 height 5
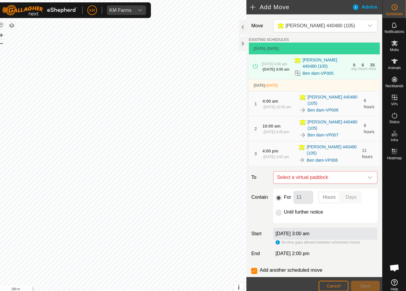
click at [367, 173] on icon "dropdown trigger" at bounding box center [369, 175] width 5 height 5
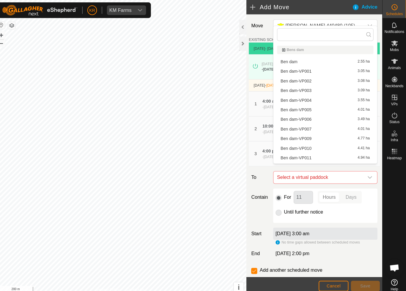
click at [351, 206] on div "Until further notice" at bounding box center [326, 209] width 98 height 7
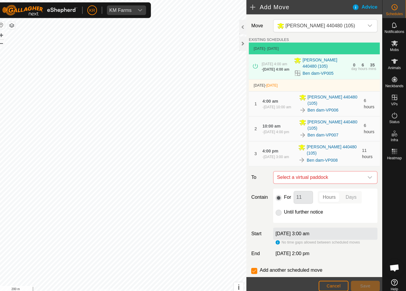
click at [367, 173] on icon "dropdown trigger" at bounding box center [369, 175] width 5 height 5
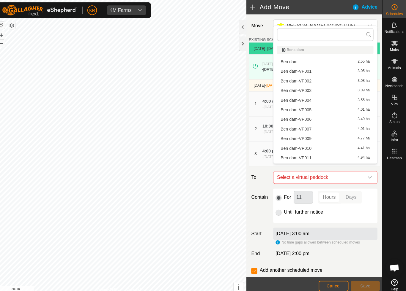
click at [304, 138] on span "Ben dam-VP009" at bounding box center [297, 137] width 31 height 4
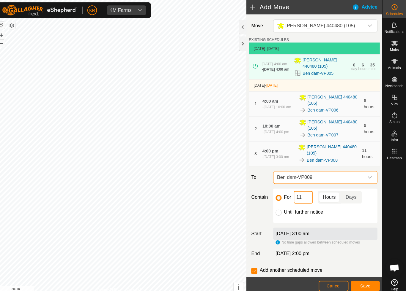
click at [304, 189] on input "11" at bounding box center [304, 195] width 19 height 12
type input "1"
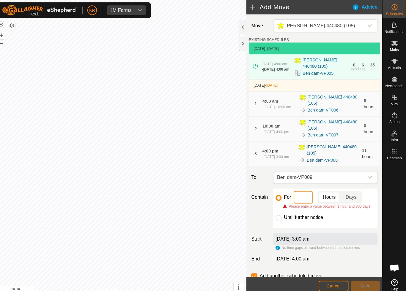
type input "6"
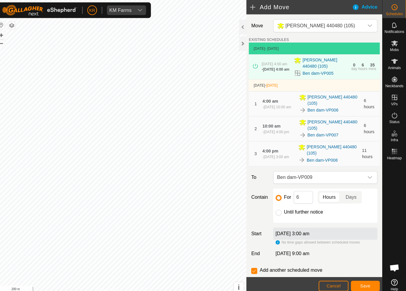
click at [364, 282] on span "Save" at bounding box center [365, 282] width 10 height 5
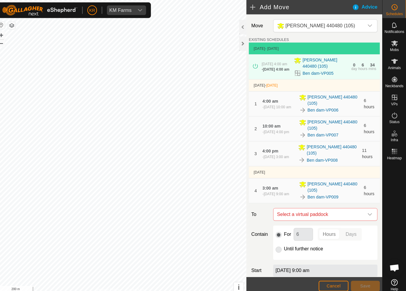
click at [367, 209] on icon "dropdown trigger" at bounding box center [369, 211] width 5 height 5
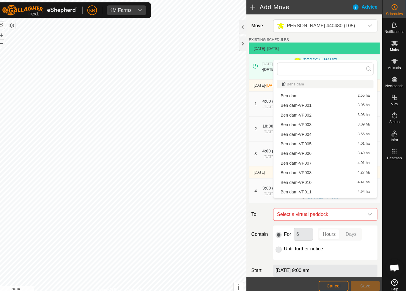
click at [303, 182] on span "Ben dam-VP010" at bounding box center [297, 180] width 31 height 4
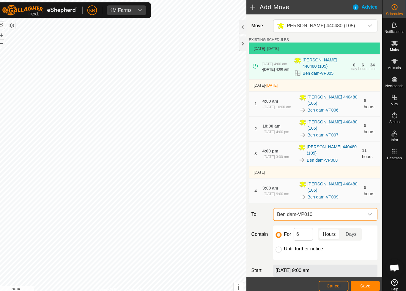
click at [362, 282] on span "Save" at bounding box center [365, 282] width 10 height 5
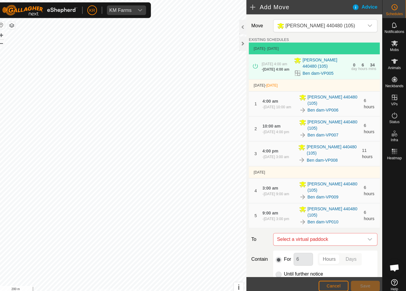
click at [367, 234] on icon "dropdown trigger" at bounding box center [369, 236] width 5 height 5
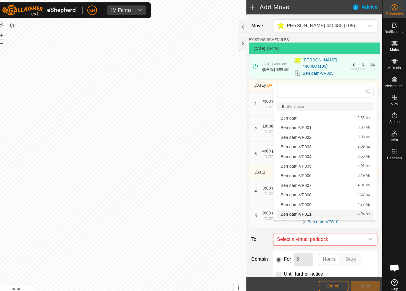
click at [307, 213] on div "Ben dam-VP011 4.94 ha" at bounding box center [326, 212] width 88 height 4
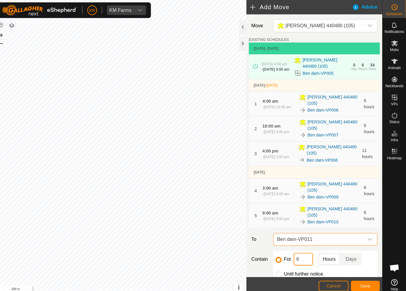
click at [302, 250] on input "6" at bounding box center [304, 256] width 19 height 12
click at [360, 281] on span "Save" at bounding box center [365, 282] width 10 height 5
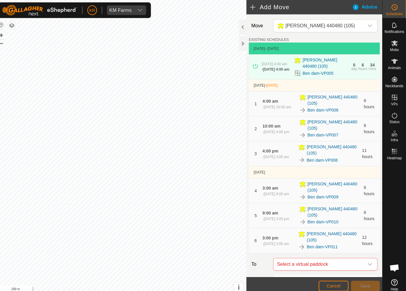
click at [368, 260] on icon "dropdown trigger" at bounding box center [370, 261] width 4 height 2
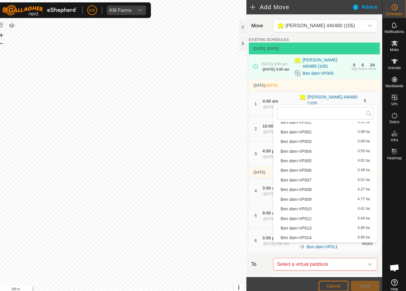
scroll to position [27, 0]
click at [305, 217] on span "Ben dam-VP012" at bounding box center [297, 216] width 31 height 4
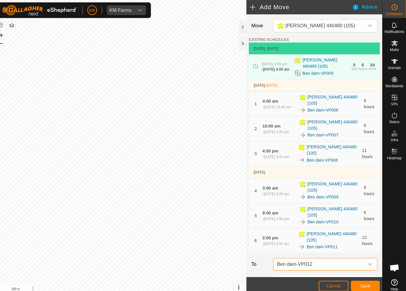
click at [301, 274] on input "12" at bounding box center [304, 280] width 19 height 12
type input "1"
type input "6"
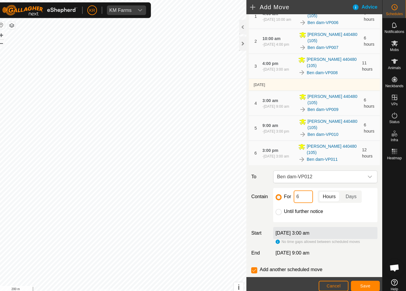
scroll to position [86, 0]
click at [360, 282] on span "Save" at bounding box center [365, 282] width 10 height 5
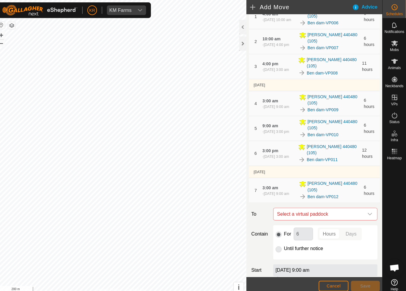
click at [367, 209] on icon "dropdown trigger" at bounding box center [369, 211] width 5 height 5
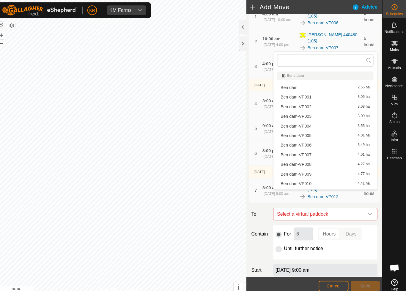
click at [304, 198] on span "Ben dam-VP013" at bounding box center [297, 200] width 31 height 4
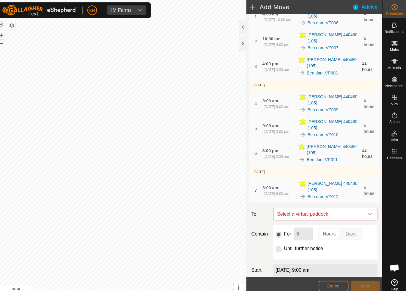
scroll to position [27, 0]
click at [361, 282] on span "Save" at bounding box center [365, 282] width 10 height 5
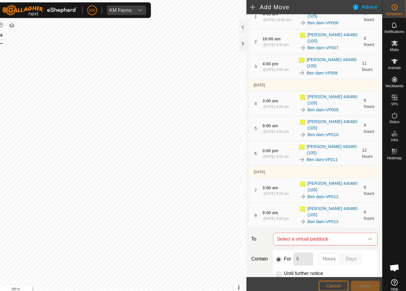
click at [367, 234] on icon "dropdown trigger" at bounding box center [369, 236] width 5 height 5
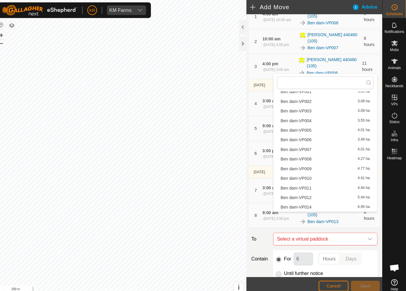
click at [306, 206] on span "Ben dam-VP014" at bounding box center [297, 205] width 31 height 4
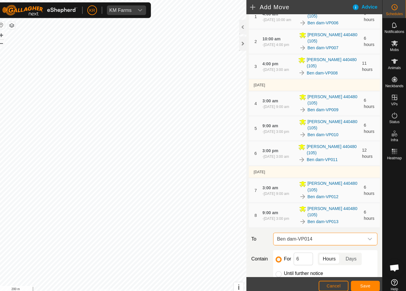
click at [277, 268] on input "Until further notice" at bounding box center [280, 271] width 6 height 6
radio input "true"
checkbox input "false"
click at [366, 284] on button "Save" at bounding box center [365, 282] width 29 height 10
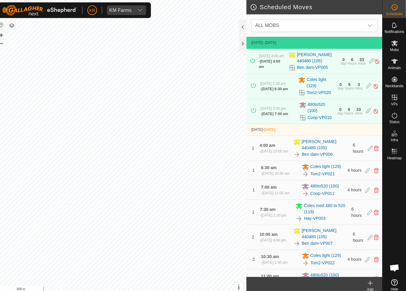
click at [367, 27] on icon "dropdown trigger" at bounding box center [369, 25] width 5 height 5
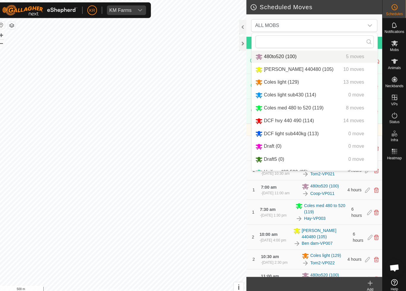
click at [330, 55] on div "480to520 (100) 5 moves" at bounding box center [315, 55] width 117 height 7
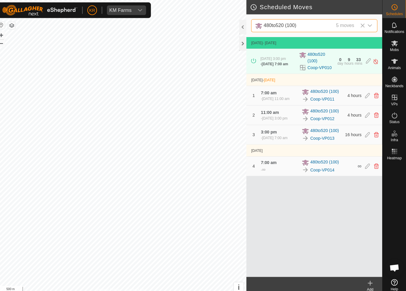
click at [368, 25] on icon "dropdown trigger" at bounding box center [370, 25] width 4 height 2
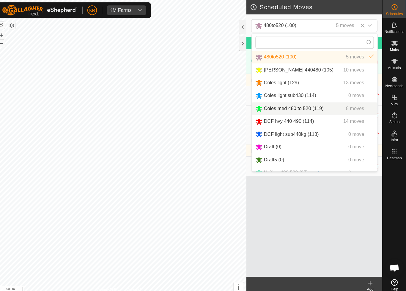
click at [323, 108] on div "Coles med 480 to 520 (119) 8 moves" at bounding box center [315, 107] width 117 height 7
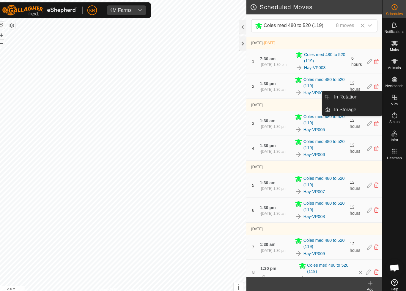
click at [358, 95] on link "In Rotation" at bounding box center [356, 96] width 51 height 12
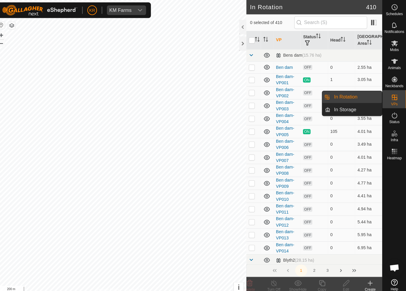
click at [350, 97] on span "In Rotation" at bounding box center [345, 95] width 23 height 7
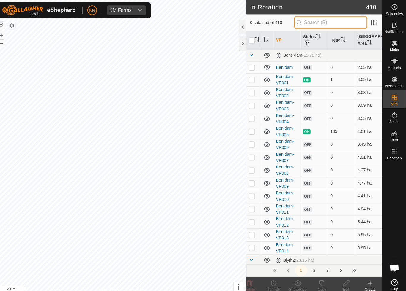
click at [336, 24] on input "text" at bounding box center [331, 22] width 72 height 12
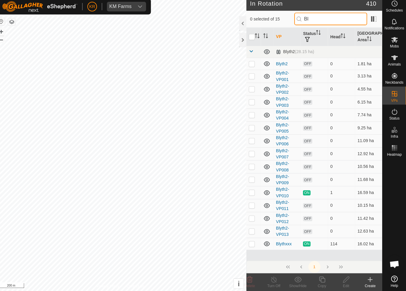
type input "Bl"
click at [250, 230] on p-checkbox at bounding box center [253, 232] width 6 height 5
checkbox input "true"
click at [320, 277] on icon at bounding box center [323, 280] width 6 height 6
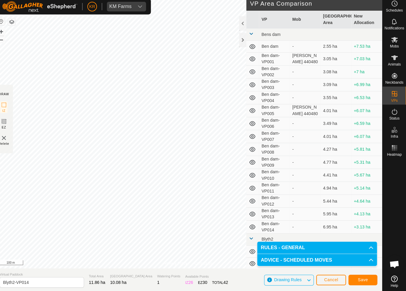
click at [366, 275] on button "Save" at bounding box center [363, 280] width 29 height 10
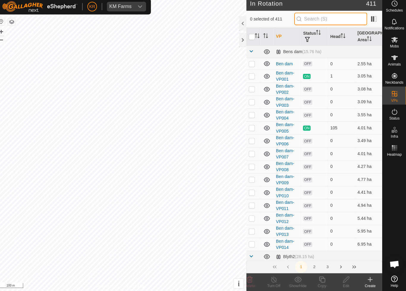
click at [329, 22] on input "text" at bounding box center [331, 22] width 72 height 12
type input "B"
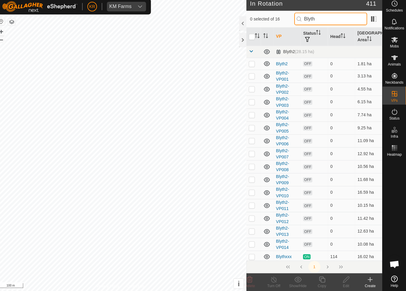
type input "Blyth"
click at [251, 242] on p-checkbox at bounding box center [253, 244] width 6 height 5
checkbox input "true"
click at [321, 283] on div "Copy" at bounding box center [323, 285] width 24 height 5
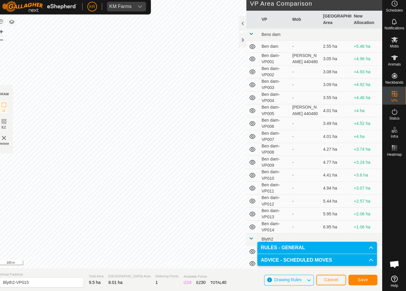
click at [361, 278] on span "Save" at bounding box center [363, 280] width 10 height 5
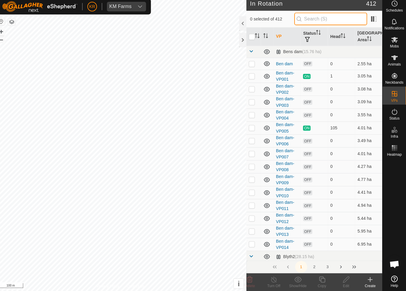
type input "."
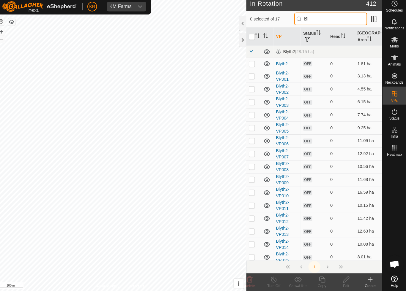
type input "B"
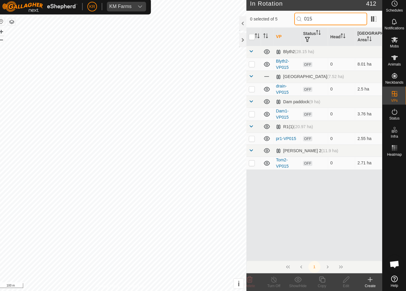
type input "015"
click at [250, 65] on p-checkbox at bounding box center [253, 66] width 6 height 5
checkbox input "true"
click at [319, 278] on icon at bounding box center [322, 279] width 7 height 7
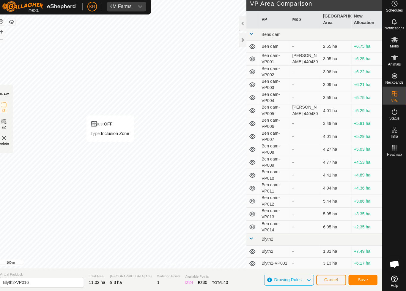
click at [361, 278] on span "Save" at bounding box center [363, 280] width 10 height 5
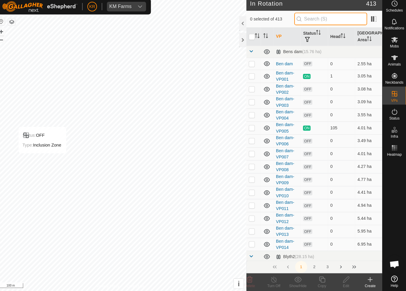
type input "."
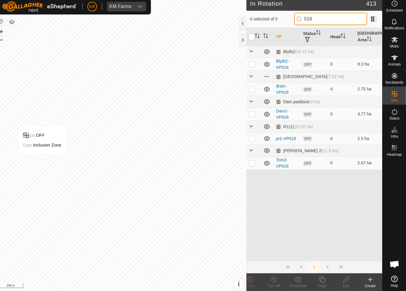
type input "016"
click at [250, 64] on p-checkbox at bounding box center [253, 66] width 6 height 5
checkbox input "true"
click at [319, 277] on icon at bounding box center [322, 279] width 7 height 7
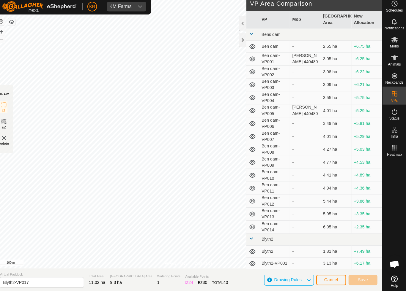
scroll to position [0, 5]
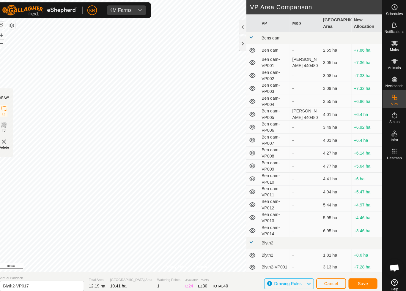
click at [365, 281] on button "Save" at bounding box center [363, 280] width 29 height 10
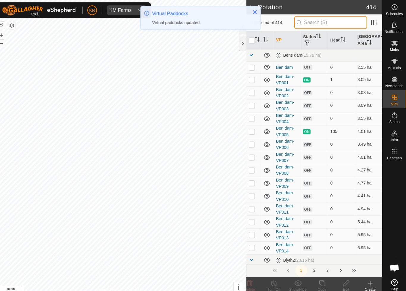
click at [331, 26] on input "text" at bounding box center [331, 22] width 72 height 12
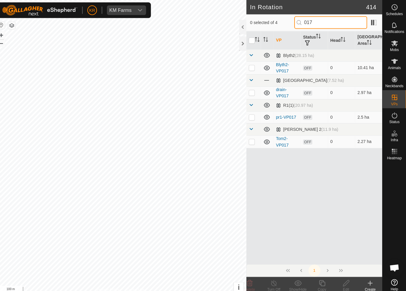
type input "017"
click at [250, 68] on p-checkbox at bounding box center [253, 66] width 6 height 5
checkbox input "true"
click at [319, 282] on icon at bounding box center [322, 279] width 7 height 7
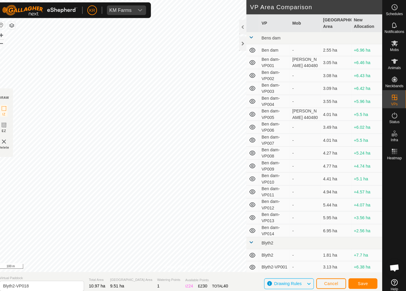
click at [361, 280] on span "Save" at bounding box center [363, 280] width 10 height 5
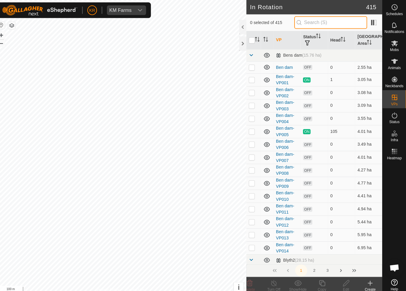
click at [325, 24] on input "text" at bounding box center [331, 22] width 72 height 12
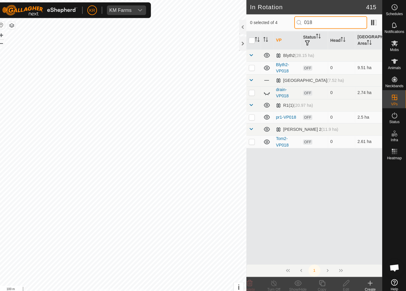
type input "018"
click at [250, 68] on p-checkbox at bounding box center [253, 66] width 6 height 5
checkbox input "true"
click at [319, 282] on icon at bounding box center [322, 279] width 7 height 7
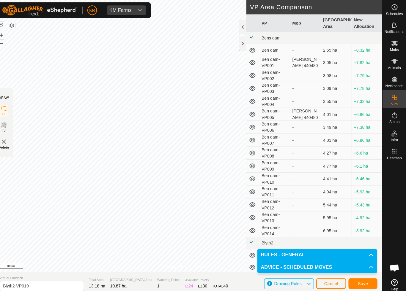
click at [359, 282] on span "Save" at bounding box center [363, 280] width 10 height 5
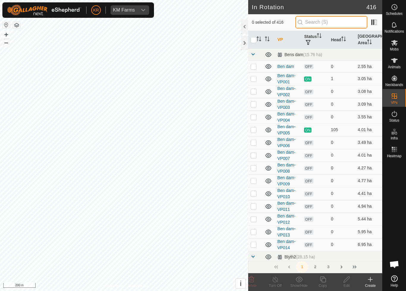
click at [344, 24] on input "text" at bounding box center [331, 22] width 72 height 12
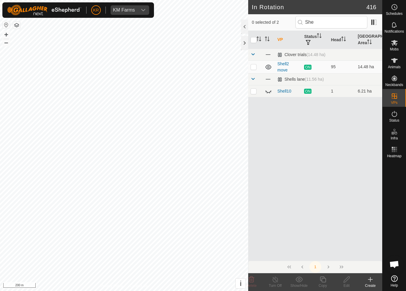
click at [269, 94] on icon at bounding box center [268, 91] width 7 height 7
click at [340, 24] on input "She" at bounding box center [331, 22] width 72 height 12
type input "Shell"
click at [370, 283] on icon at bounding box center [370, 279] width 7 height 7
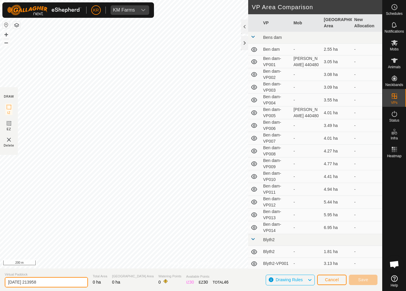
click at [55, 283] on input "2025-10-08 213958" at bounding box center [46, 282] width 83 height 10
type input "2"
type input "Shell2"
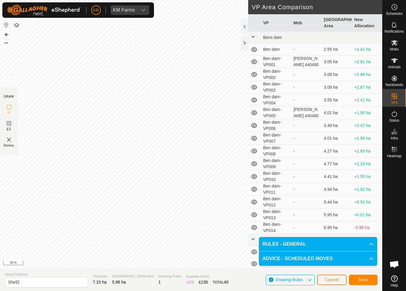
click at [355, 280] on button "Save" at bounding box center [363, 280] width 29 height 10
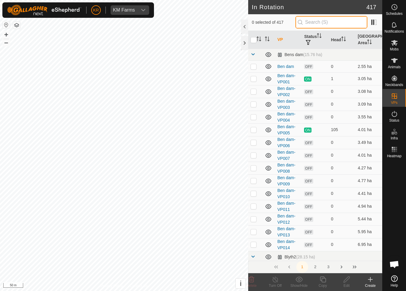
click at [345, 24] on input "text" at bounding box center [331, 22] width 72 height 12
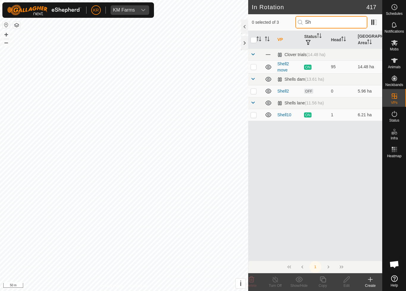
type input "Sh"
click at [256, 94] on td at bounding box center [255, 91] width 14 height 12
checkbox input "true"
click at [322, 282] on icon at bounding box center [322, 279] width 7 height 7
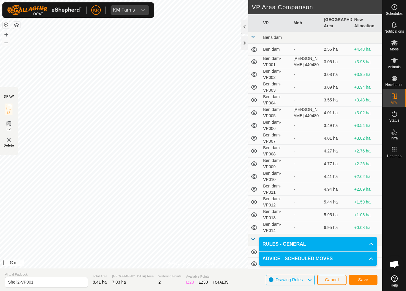
click at [361, 282] on span "Save" at bounding box center [363, 280] width 10 height 5
